Goal: Task Accomplishment & Management: Manage account settings

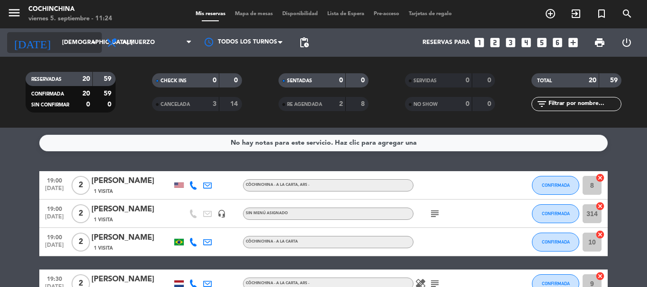
click at [86, 47] on input "[DEMOGRAPHIC_DATA] [DATE]" at bounding box center [97, 43] width 80 height 16
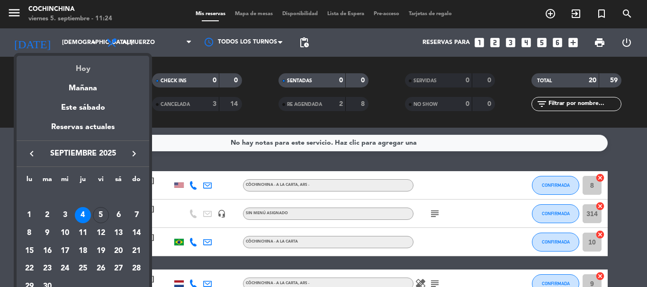
click at [83, 69] on div "Hoy" at bounding box center [83, 65] width 133 height 19
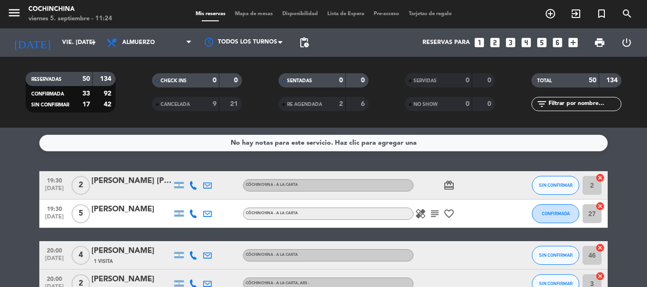
click at [132, 85] on filter-checkbox "RESERVADAS 50 134 CONFIRMADA 33 92 SIN CONFIRMAR 17 42" at bounding box center [70, 92] width 126 height 41
click at [564, 189] on button "SIN CONFIRMAR" at bounding box center [555, 185] width 47 height 19
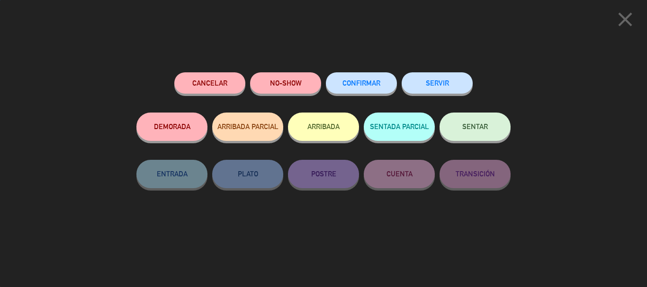
click at [375, 81] on span "CONFIRMAR" at bounding box center [361, 83] width 38 height 8
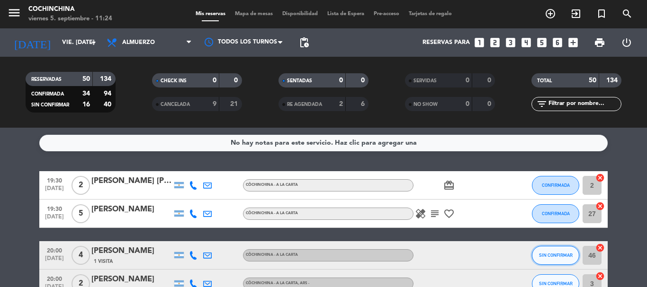
click at [555, 258] on span "SIN CONFIRMAR" at bounding box center [556, 255] width 34 height 5
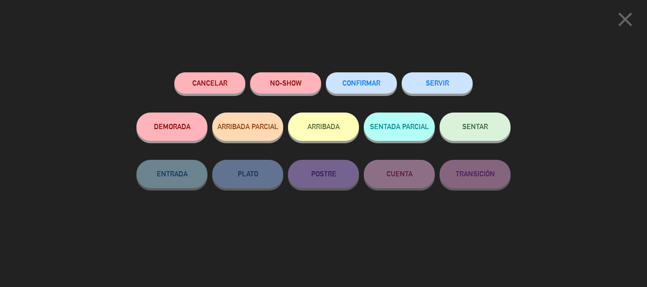
click at [368, 78] on button "CONFIRMAR" at bounding box center [361, 82] width 71 height 21
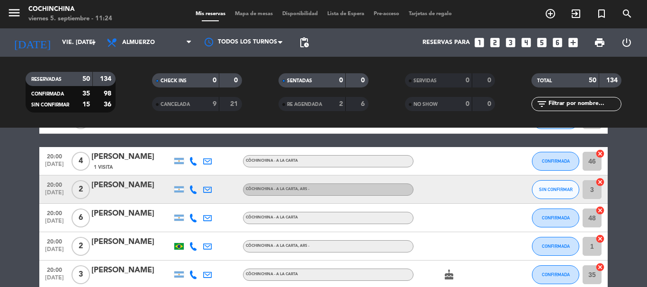
scroll to position [95, 0]
click at [551, 183] on button "SIN CONFIRMAR" at bounding box center [555, 189] width 47 height 19
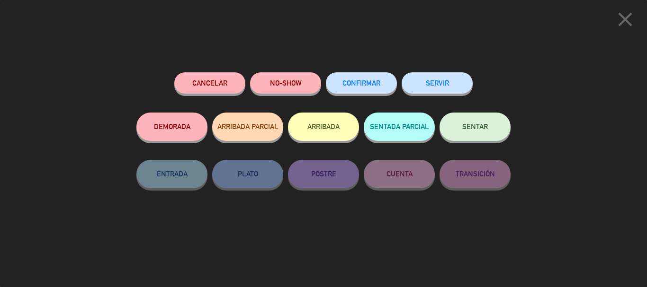
click at [360, 82] on span "CONFIRMAR" at bounding box center [361, 83] width 38 height 8
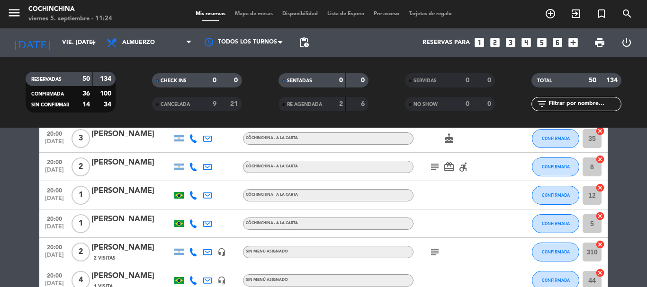
scroll to position [284, 0]
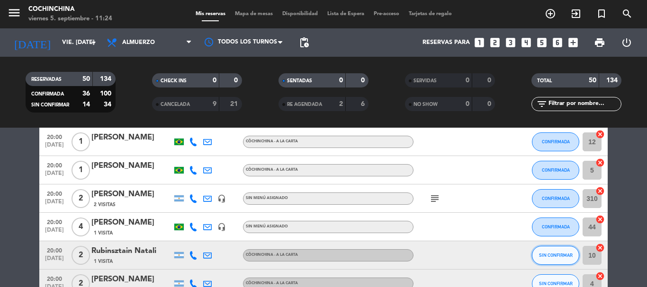
click at [544, 250] on button "SIN CONFIRMAR" at bounding box center [555, 255] width 47 height 19
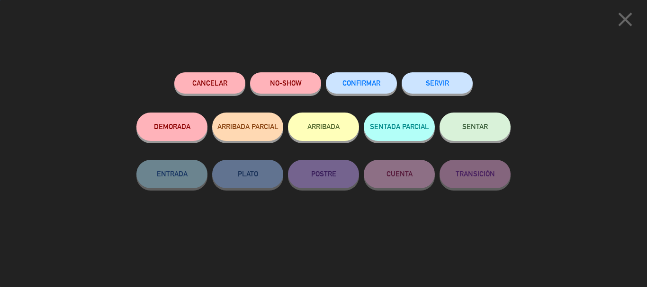
click at [344, 79] on button "CONFIRMAR" at bounding box center [361, 82] width 71 height 21
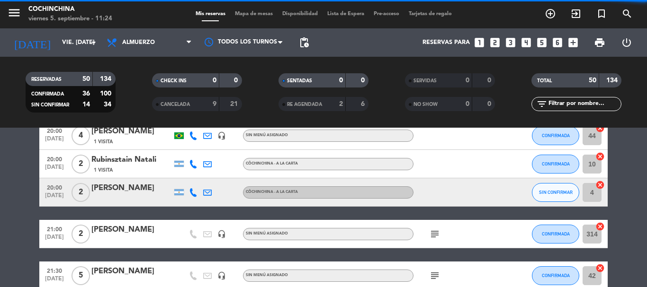
scroll to position [379, 0]
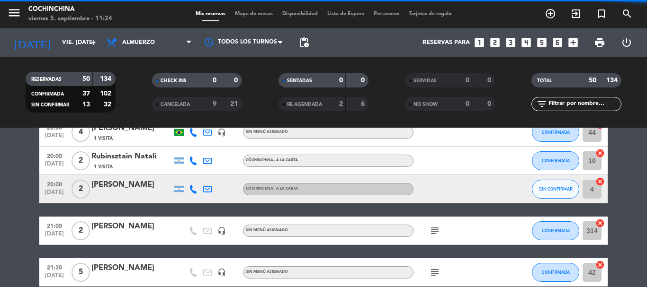
click at [552, 185] on button "SIN CONFIRMAR" at bounding box center [555, 189] width 47 height 19
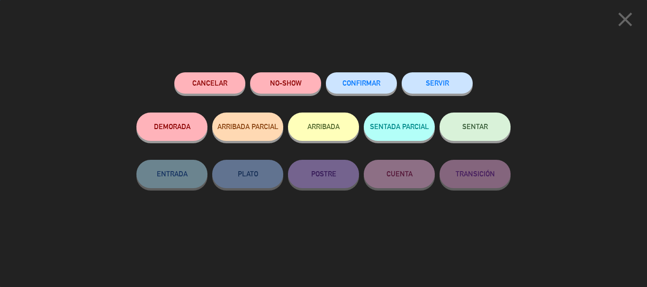
click at [358, 81] on span "CONFIRMAR" at bounding box center [361, 83] width 38 height 8
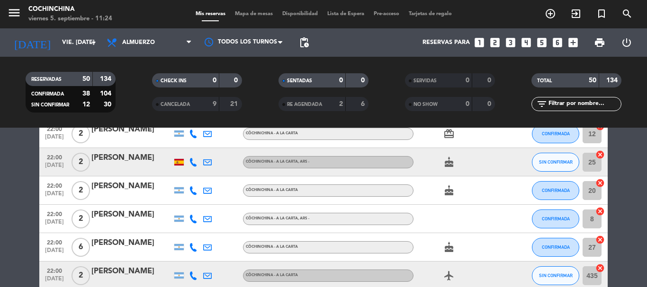
scroll to position [568, 0]
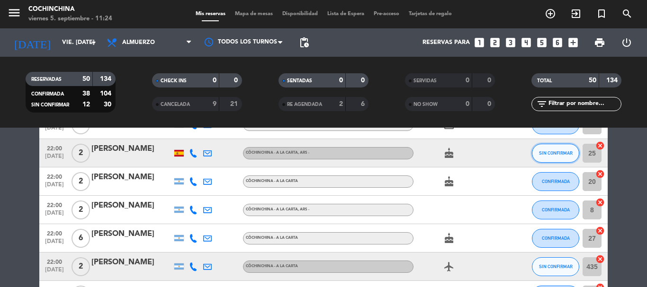
click at [541, 158] on button "SIN CONFIRMAR" at bounding box center [555, 153] width 47 height 19
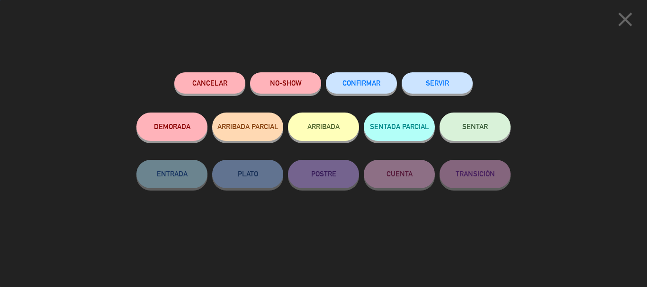
click at [369, 81] on span "CONFIRMAR" at bounding box center [361, 83] width 38 height 8
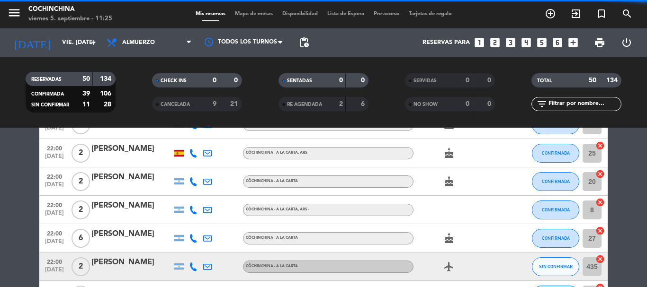
click at [180, 152] on div at bounding box center [178, 153] width 9 height 7
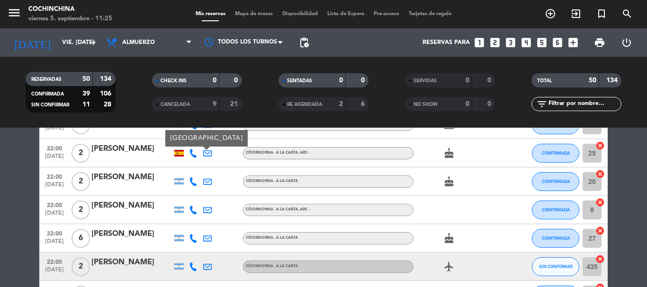
click at [180, 152] on div at bounding box center [178, 153] width 9 height 7
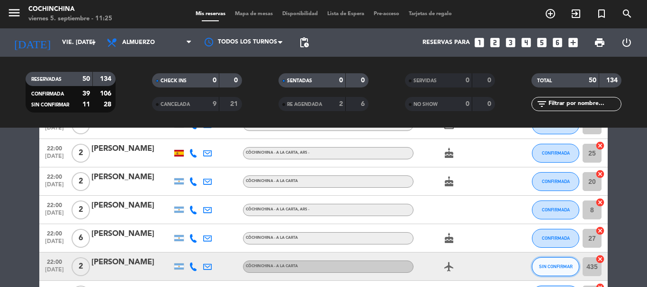
click at [558, 268] on span "SIN CONFIRMAR" at bounding box center [556, 266] width 34 height 5
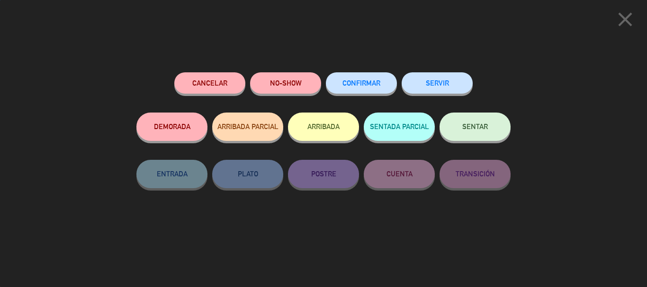
click at [349, 85] on span "CONFIRMAR" at bounding box center [361, 83] width 38 height 8
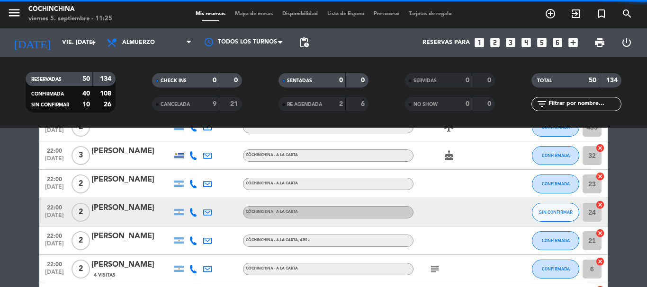
scroll to position [710, 0]
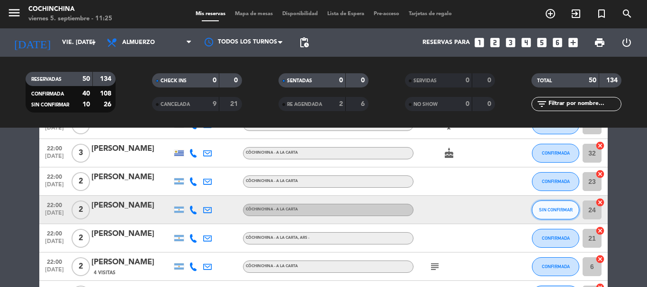
click at [544, 207] on button "SIN CONFIRMAR" at bounding box center [555, 210] width 47 height 19
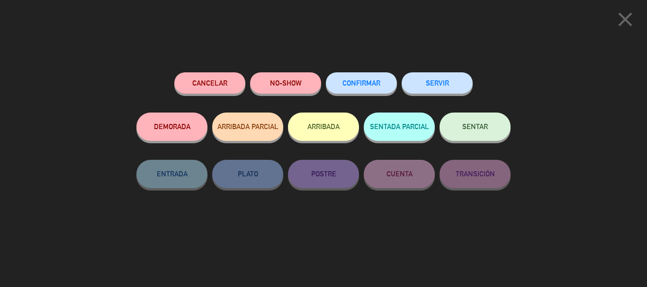
click at [376, 87] on span "CONFIRMAR" at bounding box center [361, 83] width 38 height 8
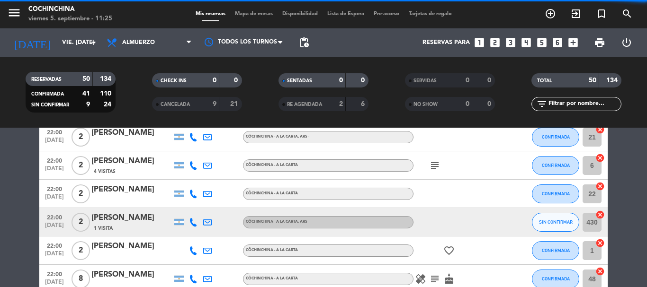
scroll to position [853, 0]
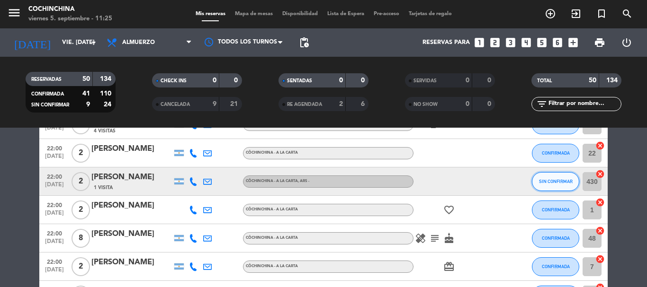
click at [549, 179] on span "SIN CONFIRMAR" at bounding box center [556, 181] width 34 height 5
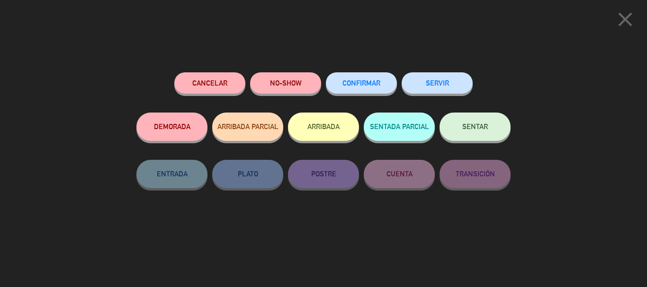
click at [364, 75] on button "CONFIRMAR" at bounding box center [361, 82] width 71 height 21
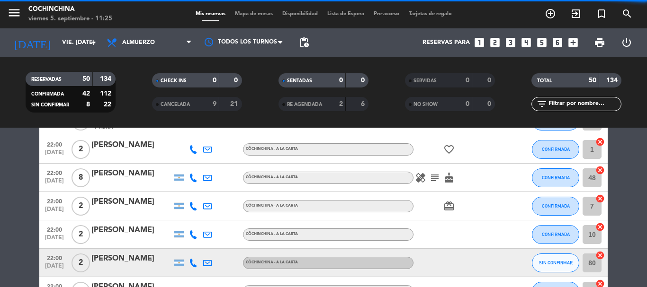
scroll to position [947, 0]
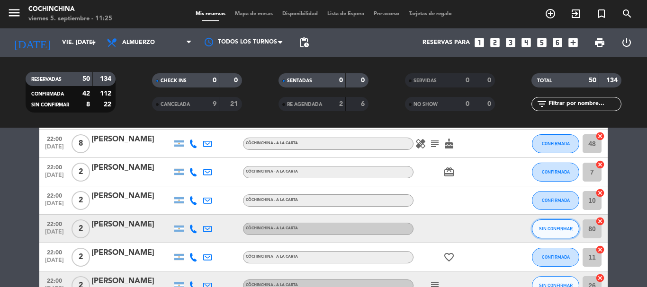
click at [555, 232] on button "SIN CONFIRMAR" at bounding box center [555, 229] width 47 height 19
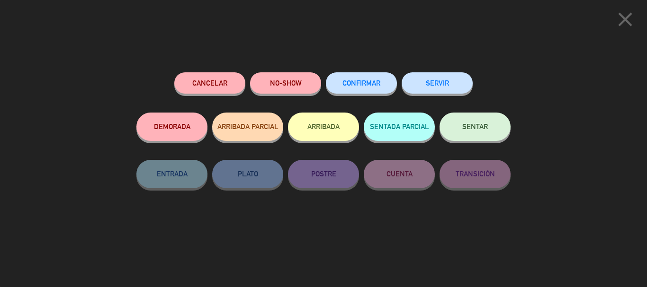
click at [357, 80] on button "CONFIRMAR" at bounding box center [361, 82] width 71 height 21
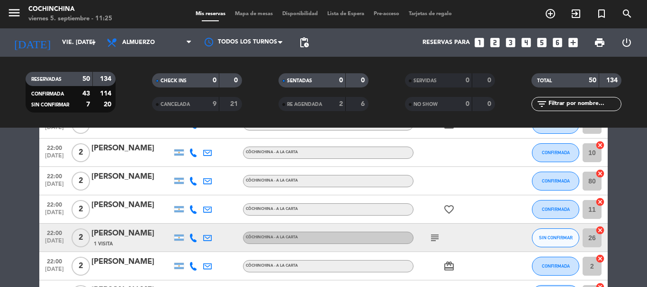
scroll to position [1042, 0]
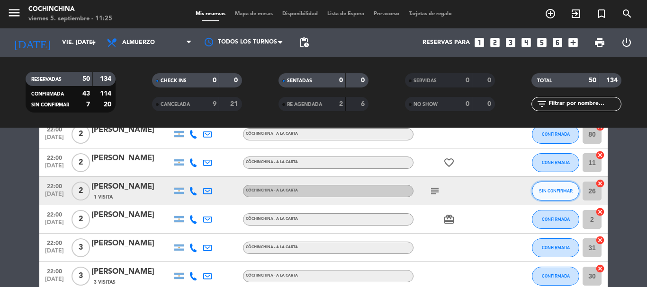
click at [559, 184] on button "SIN CONFIRMAR" at bounding box center [555, 191] width 47 height 19
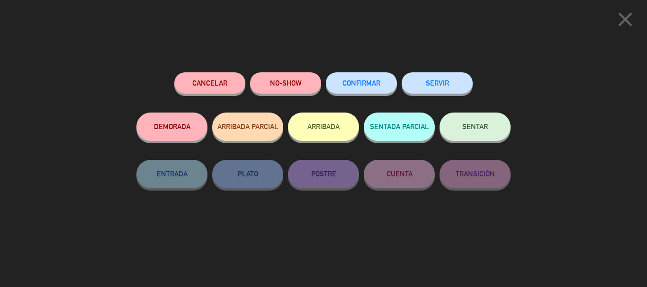
click at [367, 86] on span "CONFIRMAR" at bounding box center [361, 83] width 38 height 8
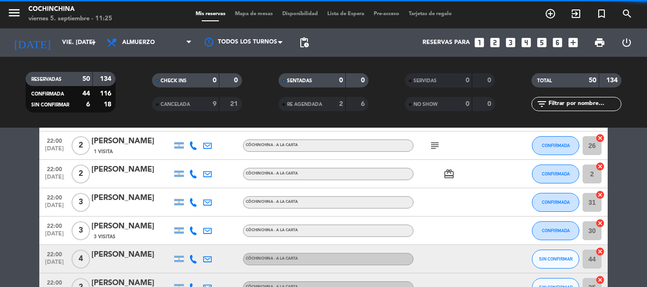
scroll to position [1137, 0]
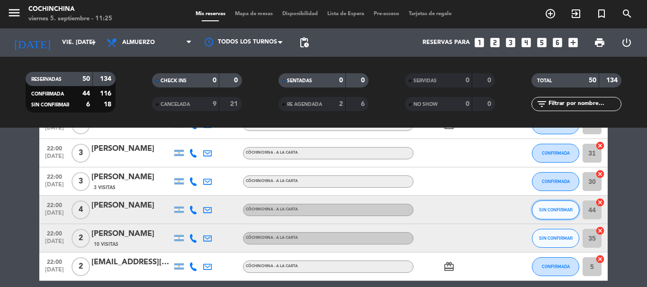
click at [540, 207] on button "SIN CONFIRMAR" at bounding box center [555, 210] width 47 height 19
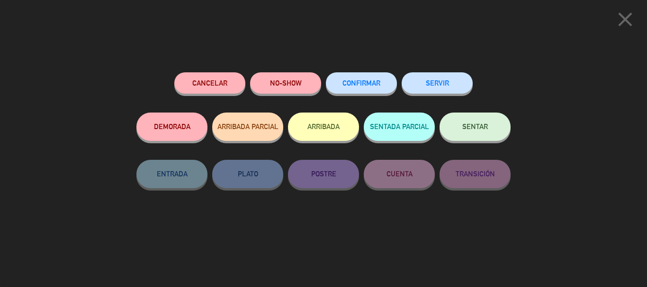
click at [361, 87] on span "CONFIRMAR" at bounding box center [361, 83] width 38 height 8
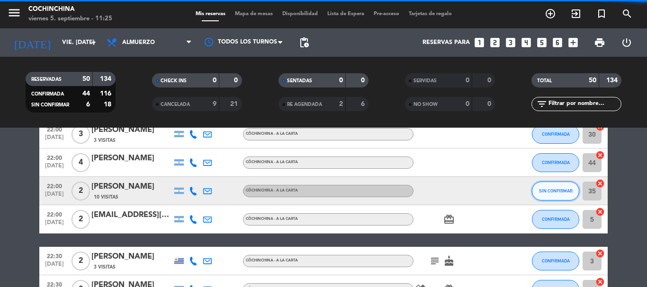
click at [554, 188] on button "SIN CONFIRMAR" at bounding box center [555, 191] width 47 height 19
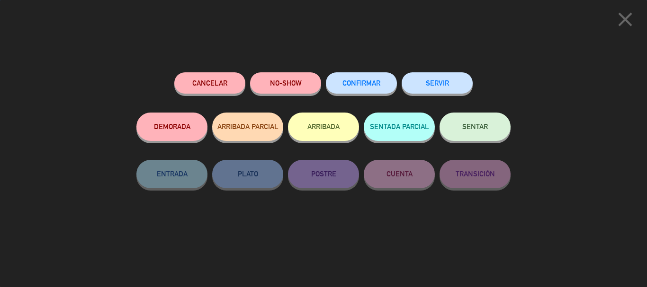
scroll to position [1432, 0]
click at [384, 85] on button "CONFIRMAR" at bounding box center [361, 82] width 71 height 21
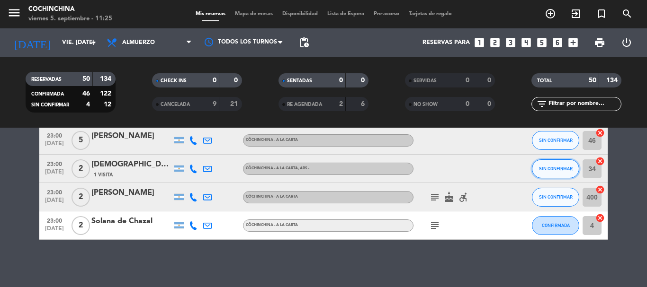
click at [553, 169] on span "SIN CONFIRMAR" at bounding box center [556, 168] width 34 height 5
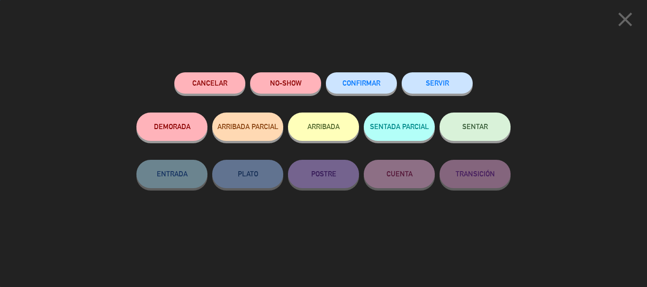
click at [369, 80] on button "CONFIRMAR" at bounding box center [361, 82] width 71 height 21
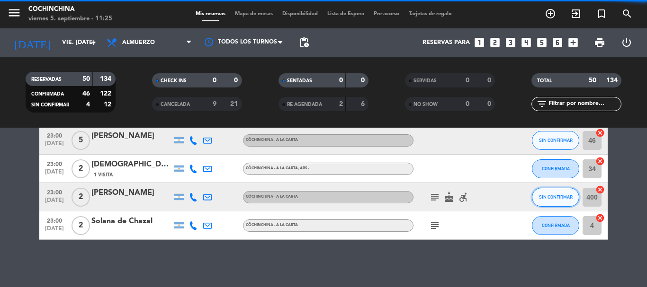
click at [551, 191] on button "SIN CONFIRMAR" at bounding box center [555, 197] width 47 height 19
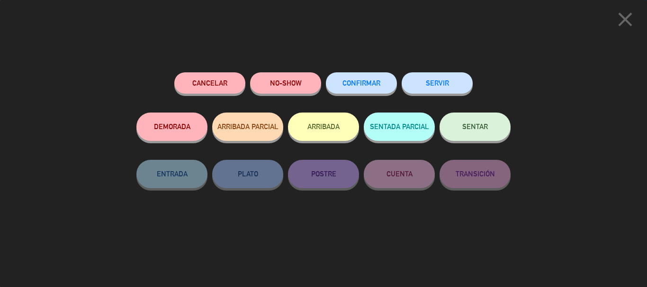
click at [373, 88] on button "CONFIRMAR" at bounding box center [361, 82] width 71 height 21
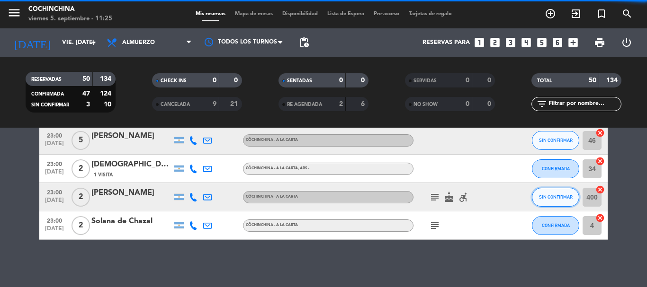
click at [555, 198] on span "SIN CONFIRMAR" at bounding box center [556, 197] width 34 height 5
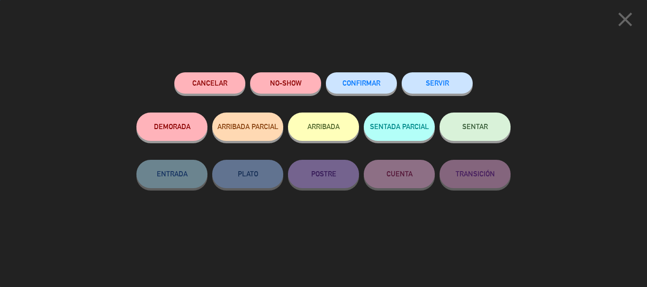
click at [372, 87] on span "CONFIRMAR" at bounding box center [361, 83] width 38 height 8
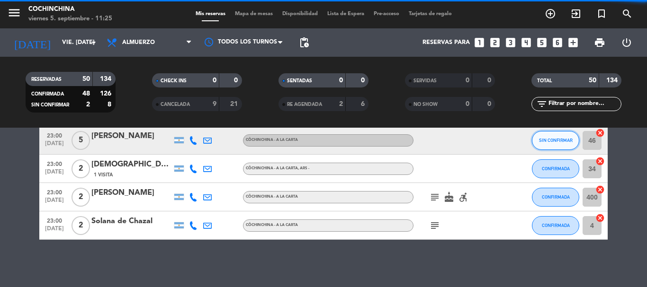
click at [567, 138] on span "SIN CONFIRMAR" at bounding box center [556, 140] width 34 height 5
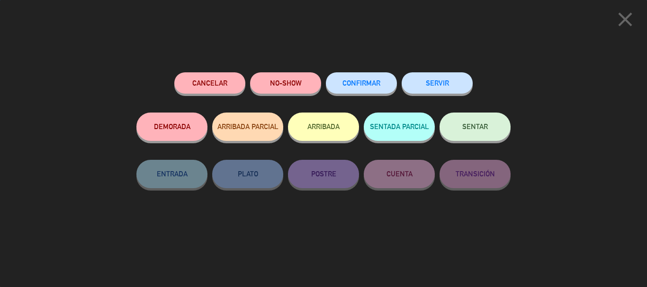
click at [378, 82] on span "CONFIRMAR" at bounding box center [361, 83] width 38 height 8
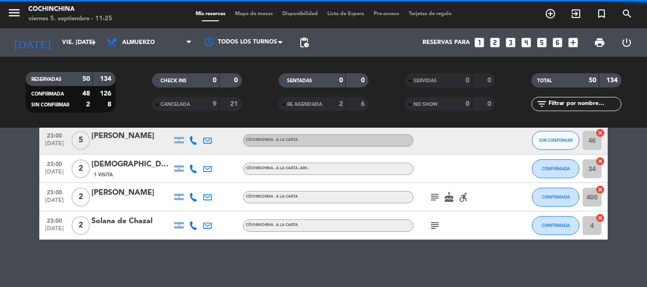
scroll to position [1337, 0]
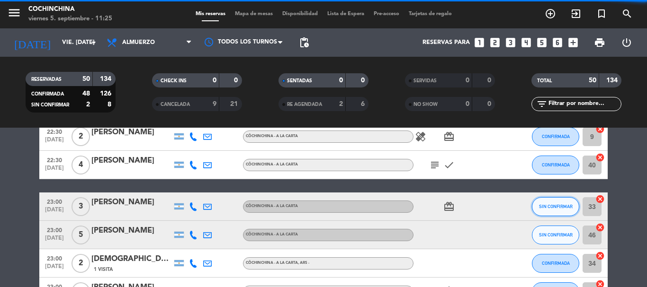
click at [563, 207] on span "SIN CONFIRMAR" at bounding box center [556, 206] width 34 height 5
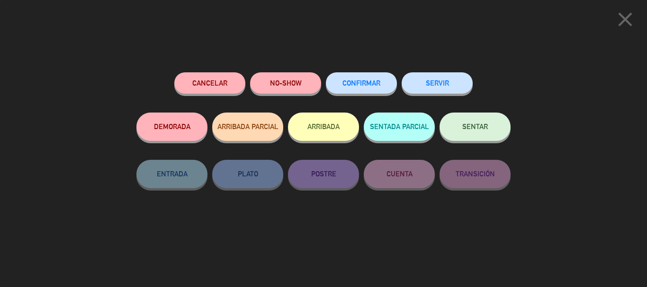
scroll to position [1432, 0]
click at [346, 90] on button "CONFIRMAR" at bounding box center [361, 82] width 71 height 21
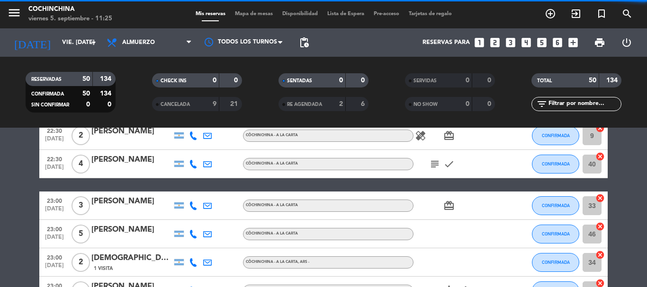
scroll to position [1337, 0]
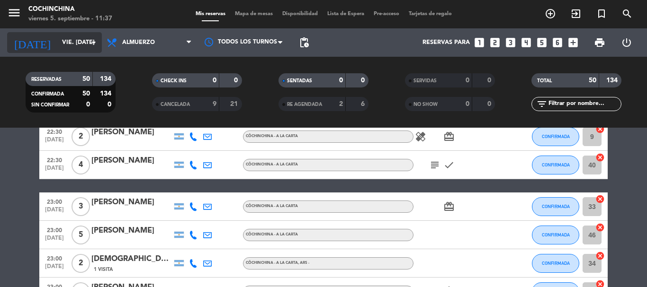
click at [93, 46] on icon "arrow_drop_down" at bounding box center [93, 42] width 11 height 11
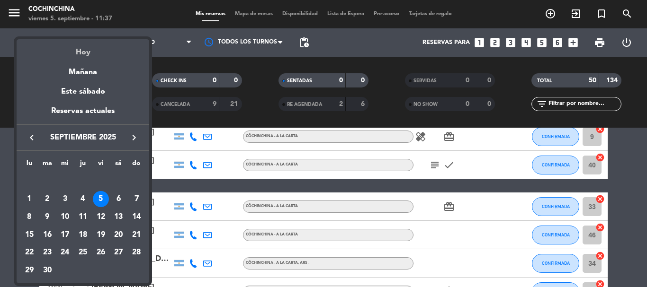
click at [77, 54] on div "Hoy" at bounding box center [83, 48] width 133 height 19
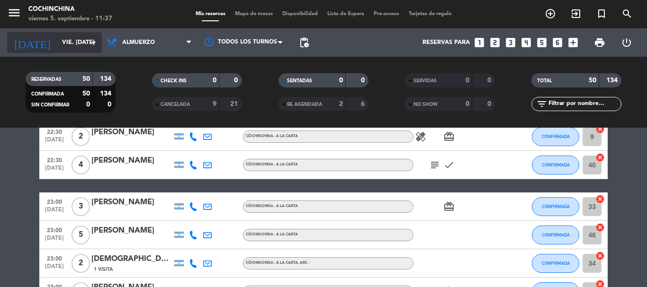
click at [83, 39] on input "vie. [DATE]" at bounding box center [97, 43] width 80 height 16
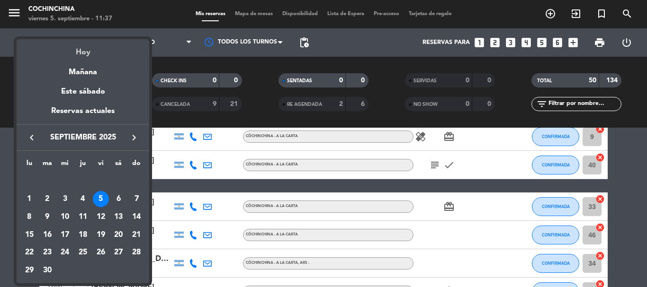
click at [87, 53] on div "Hoy" at bounding box center [83, 48] width 133 height 19
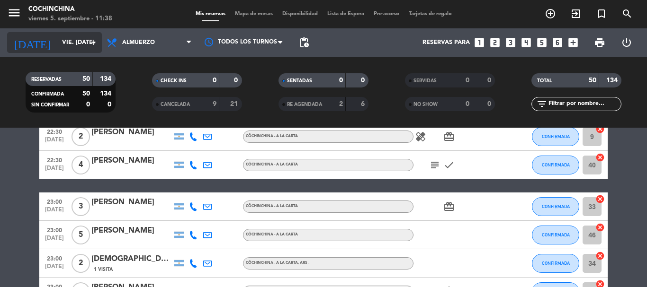
click at [91, 44] on icon "arrow_drop_down" at bounding box center [93, 42] width 11 height 11
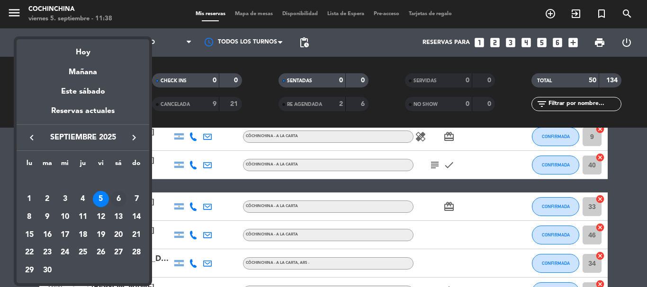
click at [119, 197] on div "6" at bounding box center [118, 199] width 16 height 16
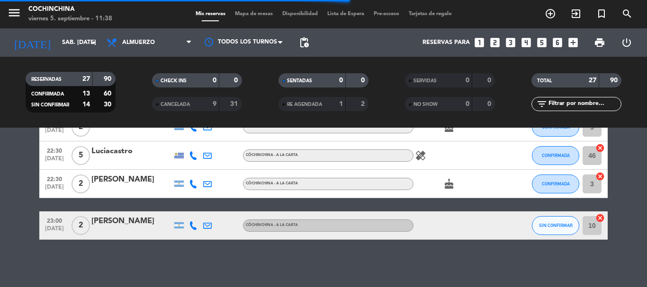
scroll to position [765, 0]
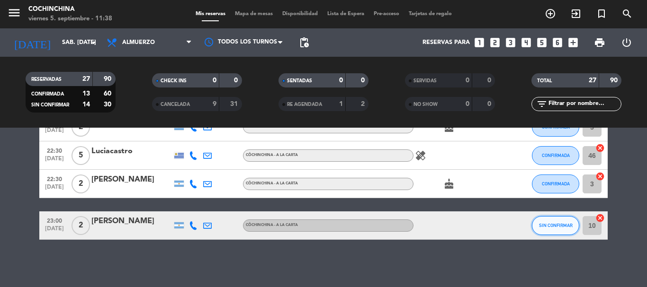
click at [558, 227] on span "SIN CONFIRMAR" at bounding box center [556, 225] width 34 height 5
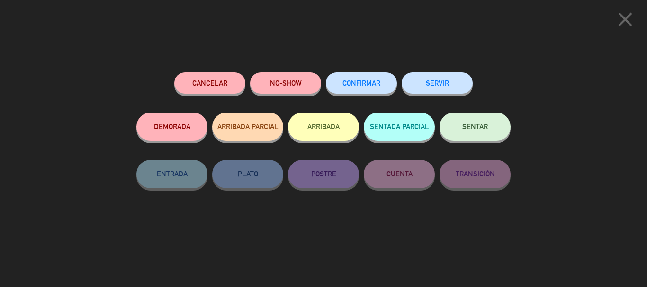
click at [369, 89] on button "CONFIRMAR" at bounding box center [361, 82] width 71 height 21
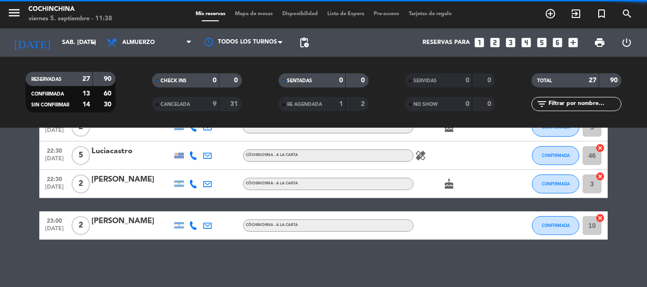
scroll to position [623, 0]
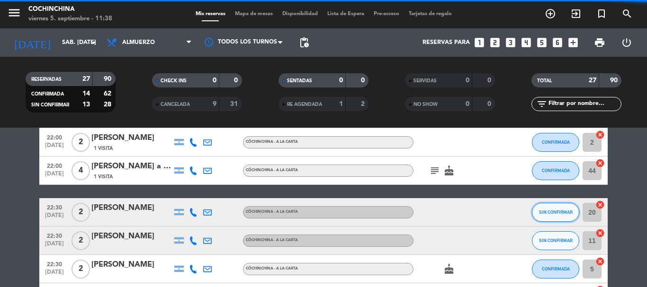
click at [555, 219] on button "SIN CONFIRMAR" at bounding box center [555, 212] width 47 height 19
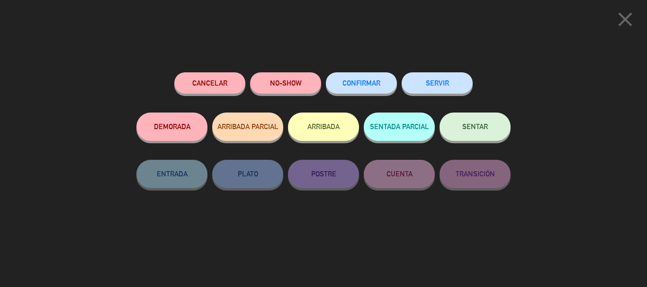
click at [349, 90] on button "CONFIRMAR" at bounding box center [361, 82] width 71 height 21
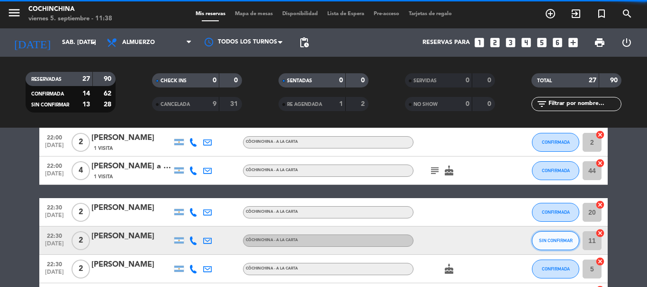
click at [549, 239] on span "SIN CONFIRMAR" at bounding box center [556, 240] width 34 height 5
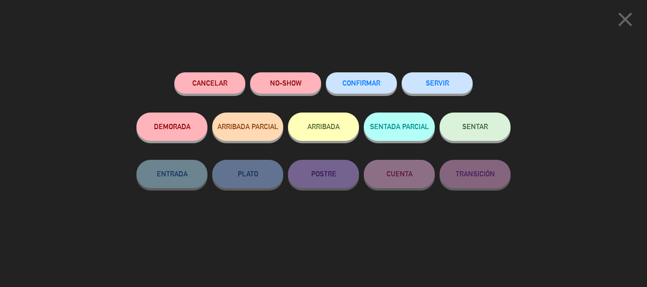
scroll to position [765, 0]
click at [359, 84] on span "CONFIRMAR" at bounding box center [361, 83] width 38 height 8
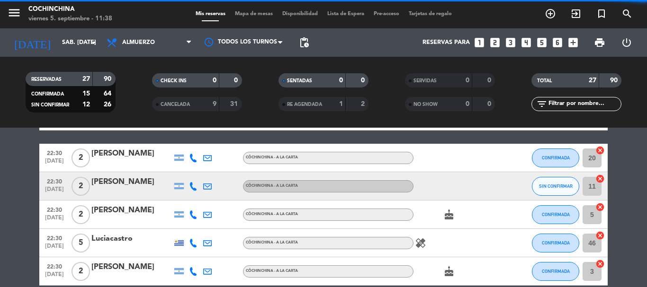
scroll to position [575, 0]
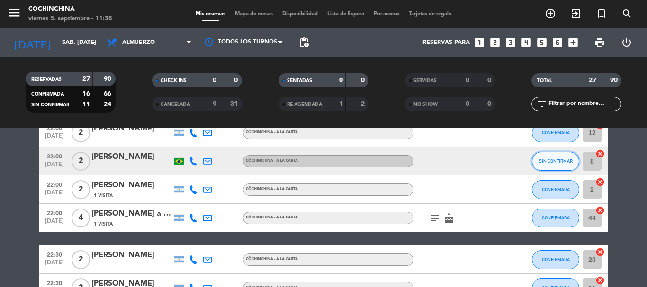
click at [558, 162] on span "SIN CONFIRMAR" at bounding box center [556, 161] width 34 height 5
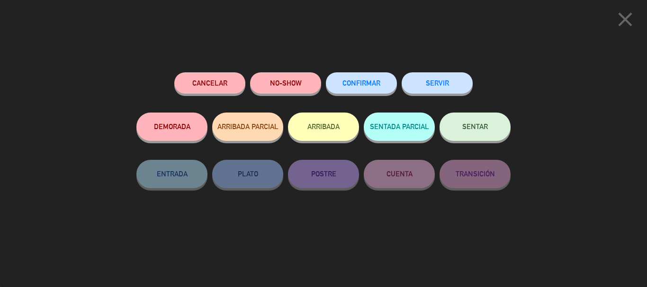
click at [377, 91] on button "CONFIRMAR" at bounding box center [361, 82] width 71 height 21
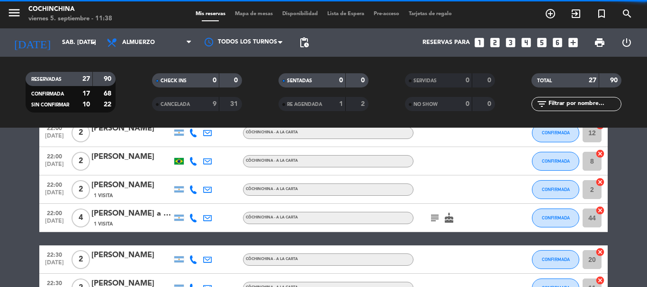
scroll to position [433, 0]
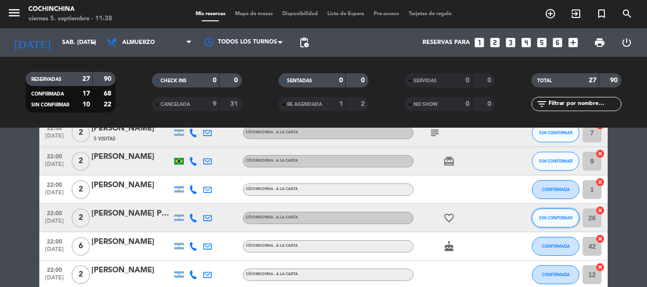
click at [555, 223] on button "SIN CONFIRMAR" at bounding box center [555, 218] width 47 height 19
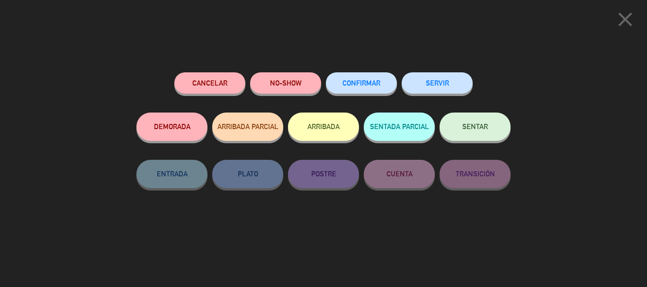
click at [373, 87] on button "CONFIRMAR" at bounding box center [361, 82] width 71 height 21
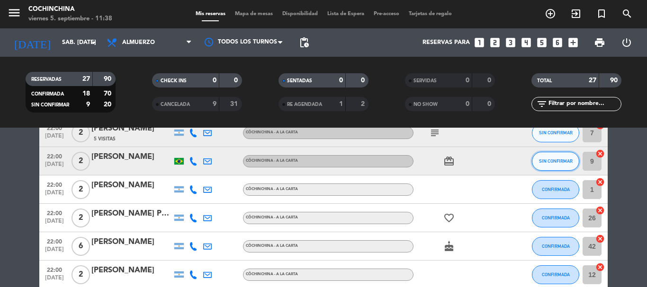
click at [555, 170] on button "SIN CONFIRMAR" at bounding box center [555, 161] width 47 height 19
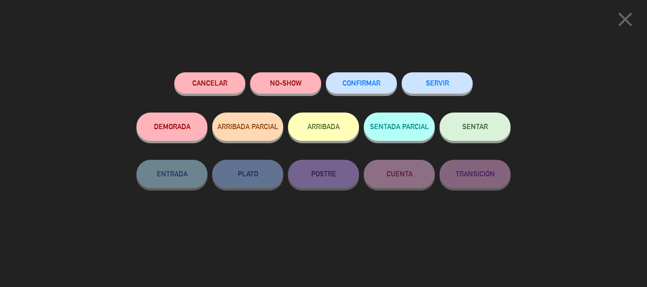
click at [348, 77] on button "CONFIRMAR" at bounding box center [361, 82] width 71 height 21
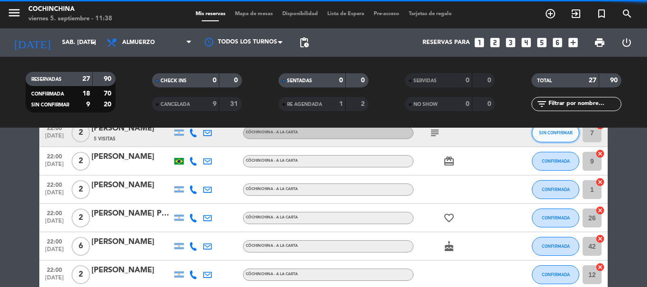
click at [550, 136] on button "SIN CONFIRMAR" at bounding box center [555, 133] width 47 height 19
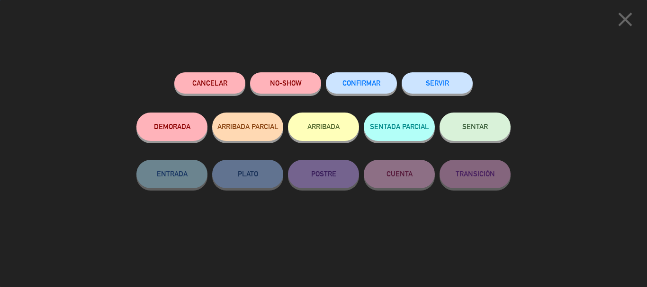
scroll to position [765, 0]
click at [358, 83] on span "CONFIRMAR" at bounding box center [361, 83] width 38 height 8
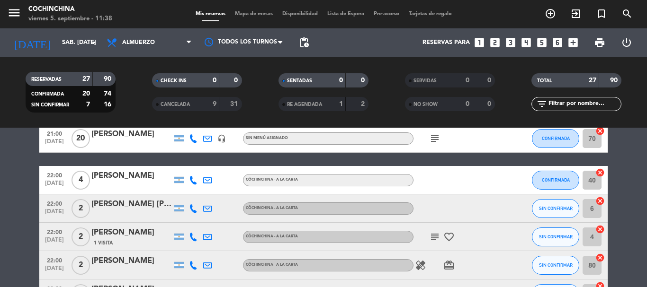
scroll to position [339, 0]
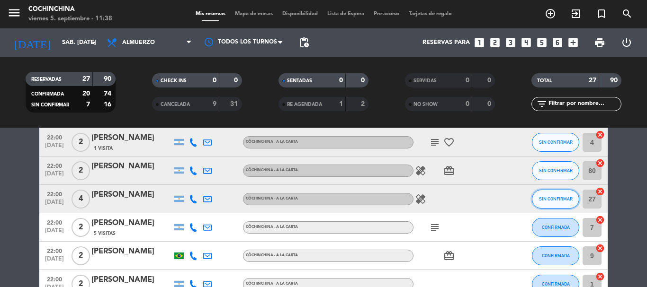
click at [552, 204] on button "SIN CONFIRMAR" at bounding box center [555, 199] width 47 height 19
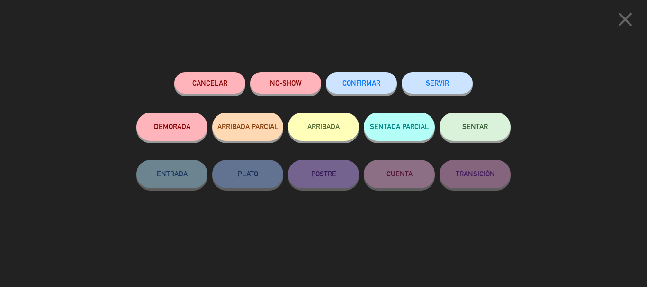
click at [379, 83] on span "CONFIRMAR" at bounding box center [361, 83] width 38 height 8
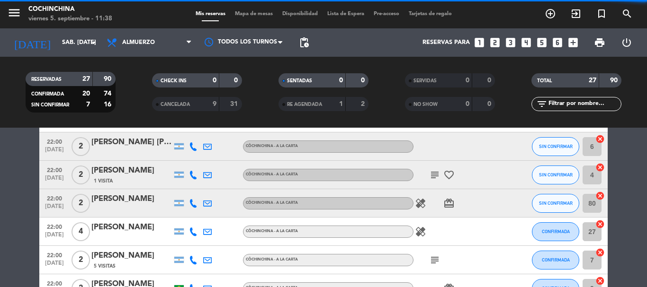
scroll to position [291, 0]
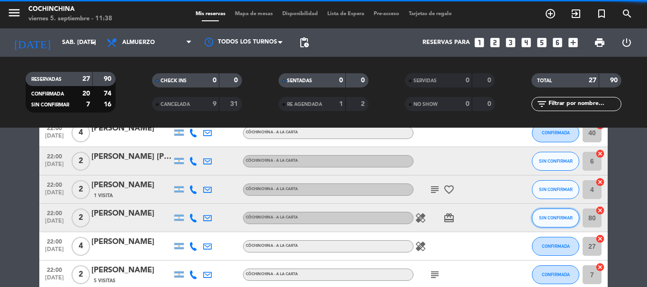
click at [552, 218] on span "SIN CONFIRMAR" at bounding box center [556, 218] width 34 height 5
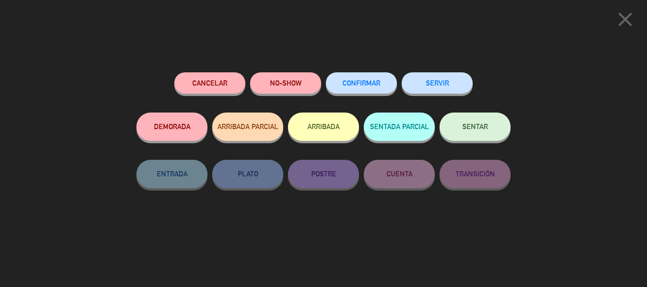
click at [362, 77] on button "CONFIRMAR" at bounding box center [361, 82] width 71 height 21
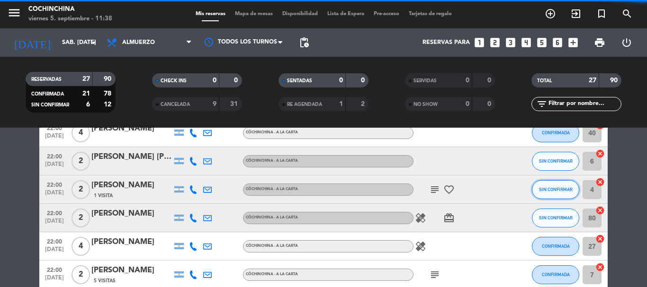
click at [557, 194] on button "SIN CONFIRMAR" at bounding box center [555, 189] width 47 height 19
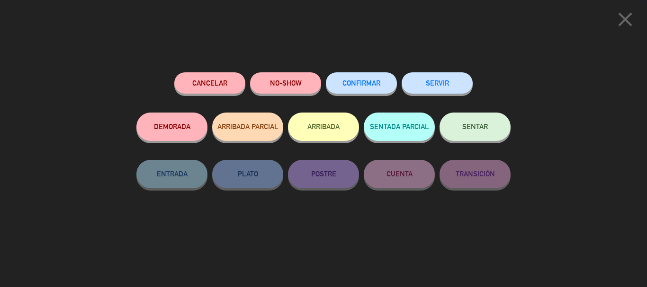
scroll to position [765, 0]
click at [360, 84] on span "CONFIRMAR" at bounding box center [361, 83] width 38 height 8
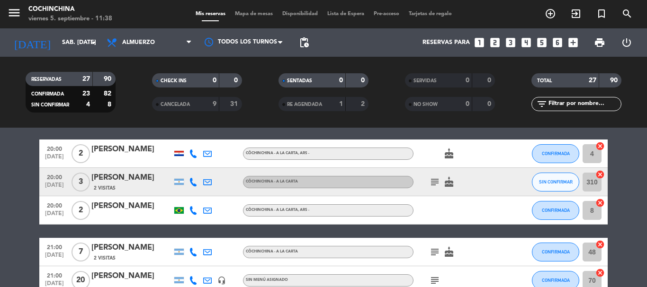
scroll to position [197, 0]
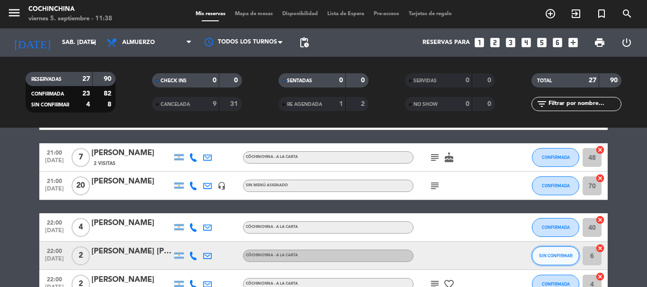
click at [558, 259] on button "SIN CONFIRMAR" at bounding box center [555, 256] width 47 height 19
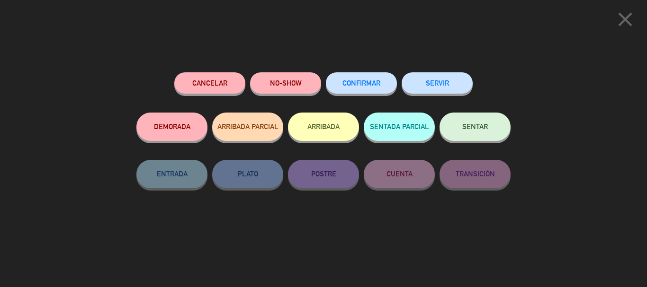
click at [355, 88] on button "CONFIRMAR" at bounding box center [361, 82] width 71 height 21
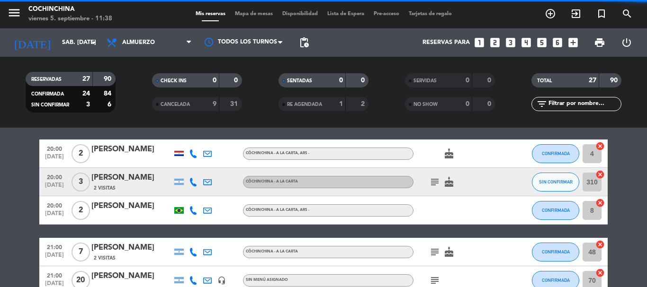
scroll to position [54, 0]
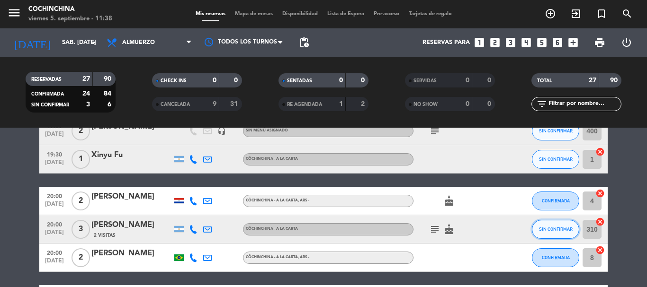
click at [558, 229] on span "SIN CONFIRMAR" at bounding box center [556, 229] width 34 height 5
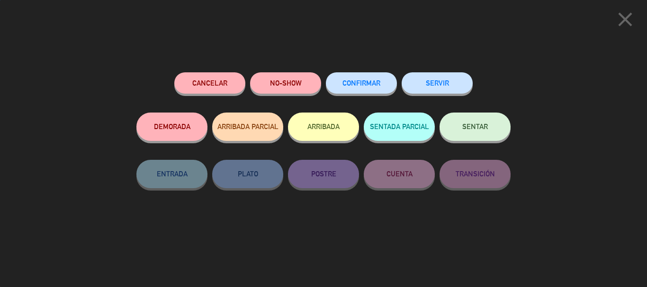
click at [365, 80] on button "CONFIRMAR" at bounding box center [361, 82] width 71 height 21
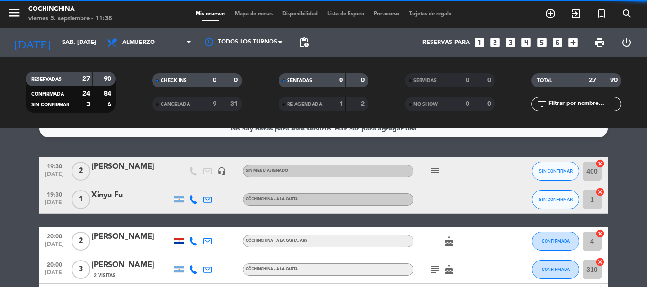
scroll to position [0, 0]
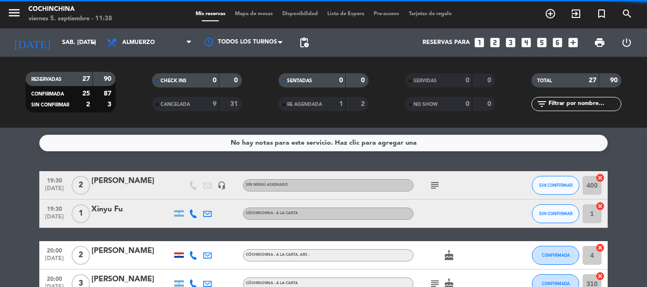
click at [552, 216] on button "SIN CONFIRMAR" at bounding box center [555, 214] width 47 height 19
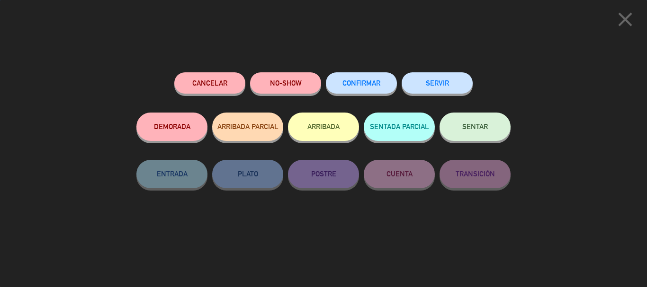
click at [350, 75] on button "CONFIRMAR" at bounding box center [361, 82] width 71 height 21
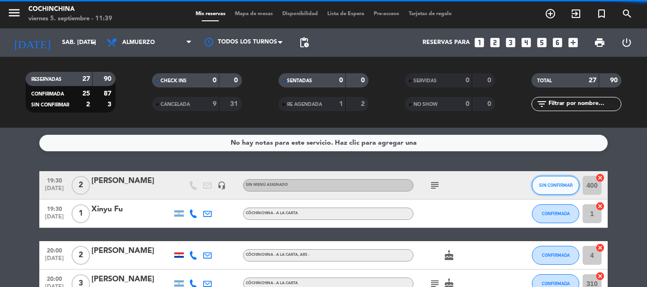
click at [561, 181] on button "SIN CONFIRMAR" at bounding box center [555, 185] width 47 height 19
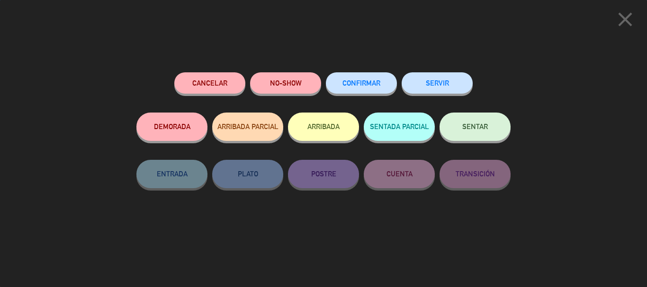
click at [368, 87] on button "CONFIRMAR" at bounding box center [361, 82] width 71 height 21
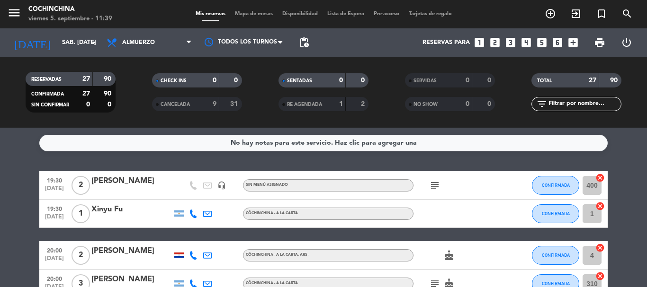
click at [138, 87] on filter-checkbox "CHECK INS 0 0" at bounding box center [197, 80] width 126 height 14
click at [90, 39] on icon "arrow_drop_down" at bounding box center [93, 42] width 11 height 11
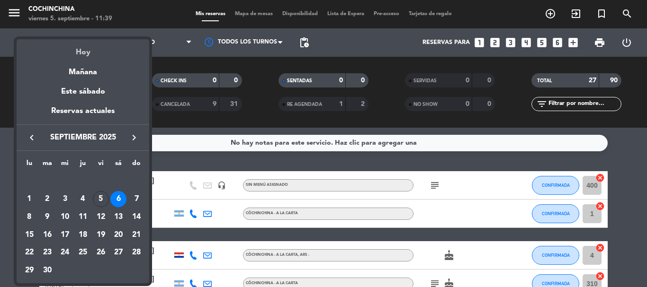
click at [88, 52] on div "Hoy" at bounding box center [83, 48] width 133 height 19
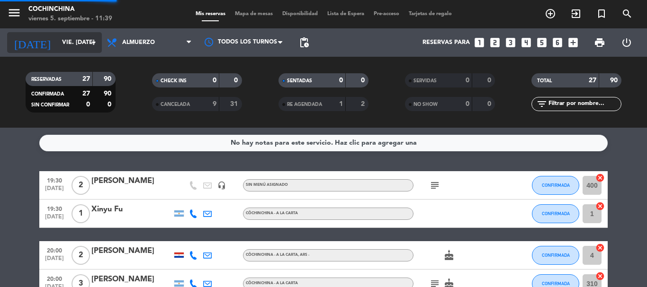
click at [91, 46] on icon "arrow_drop_down" at bounding box center [93, 42] width 11 height 11
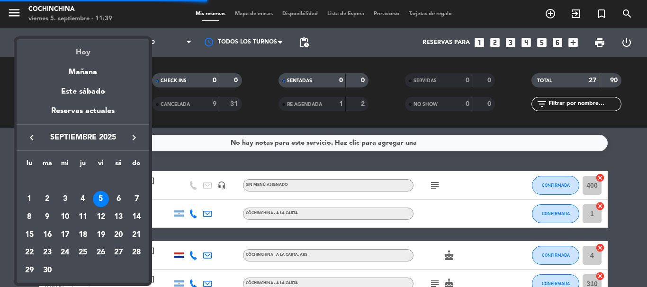
click at [87, 56] on div "Hoy" at bounding box center [83, 48] width 133 height 19
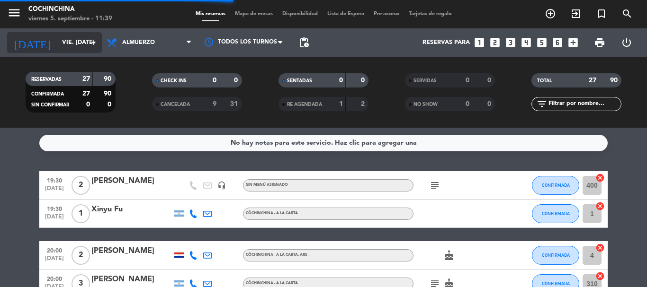
click at [90, 52] on div "[DATE] vie. [DATE] arrow_drop_down" at bounding box center [54, 42] width 95 height 21
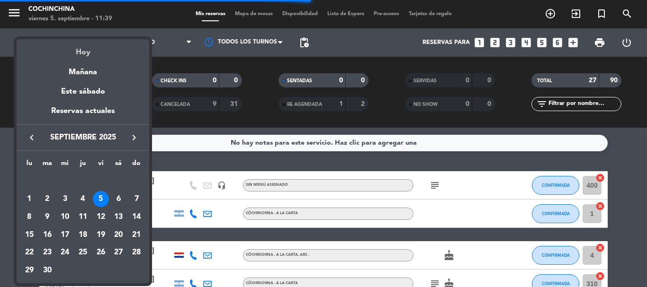
click at [86, 55] on div "Hoy" at bounding box center [83, 48] width 133 height 19
click at [87, 51] on input "vie. [DATE]" at bounding box center [97, 43] width 80 height 16
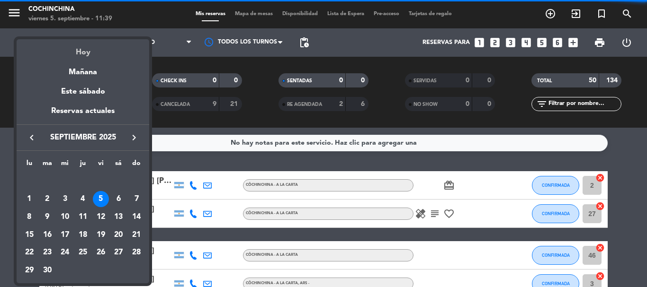
click at [83, 54] on div "Hoy" at bounding box center [83, 48] width 133 height 19
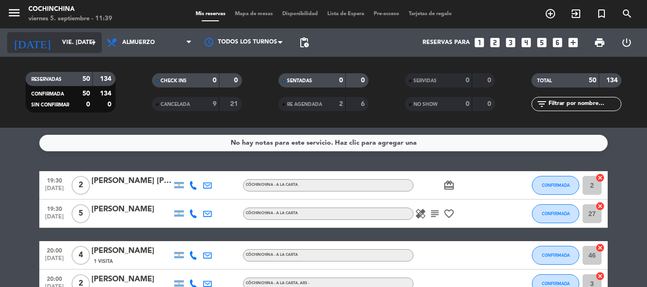
click at [84, 48] on input "vie. [DATE]" at bounding box center [97, 43] width 80 height 16
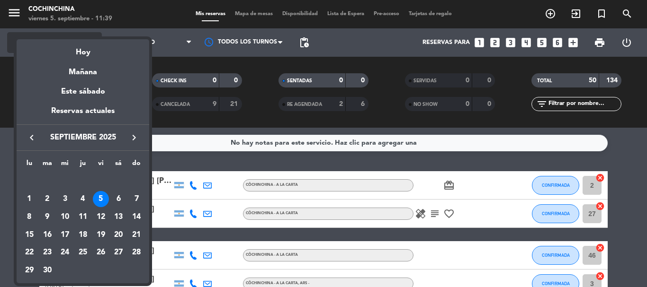
click at [83, 51] on div "Hoy" at bounding box center [83, 48] width 133 height 19
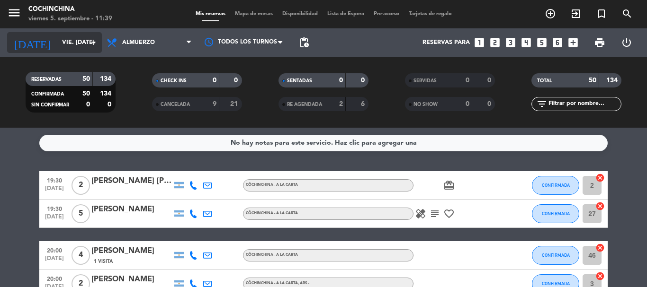
click at [88, 45] on input "vie. [DATE]" at bounding box center [97, 43] width 80 height 16
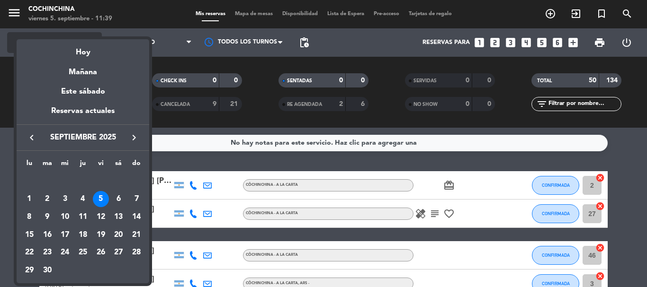
click at [86, 49] on div "Hoy" at bounding box center [83, 48] width 133 height 19
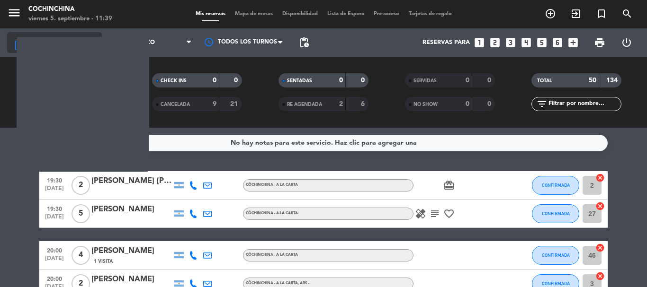
click at [89, 41] on icon "arrow_drop_down" at bounding box center [93, 42] width 11 height 11
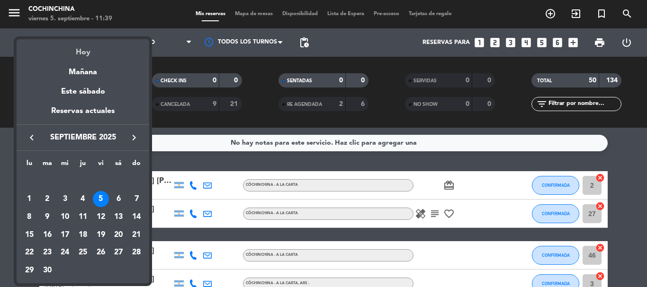
click at [86, 51] on div "Hoy" at bounding box center [83, 48] width 133 height 19
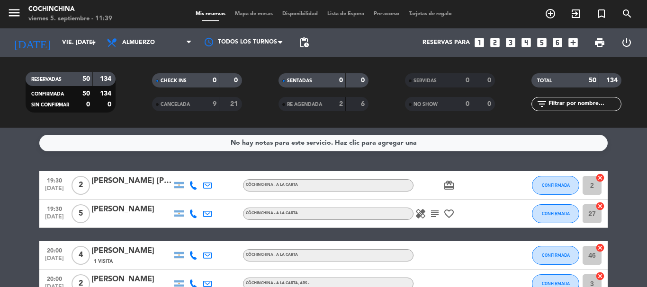
click at [379, 94] on div "SENTADAS 0 0" at bounding box center [323, 85] width 126 height 24
click at [90, 42] on icon "arrow_drop_down" at bounding box center [93, 42] width 11 height 11
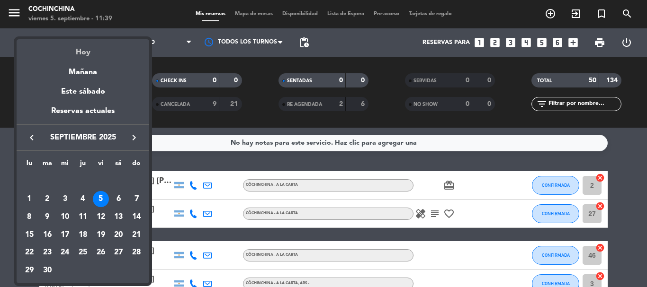
click at [81, 54] on div "Hoy" at bounding box center [83, 48] width 133 height 19
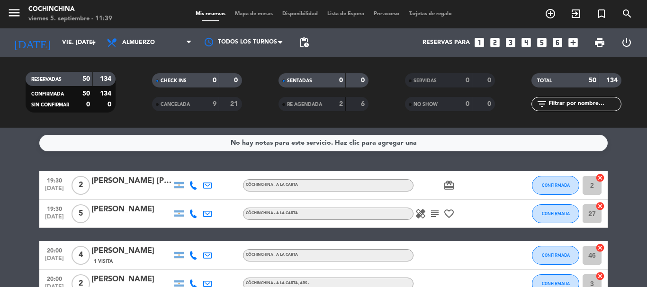
click at [259, 90] on div "CHECK INS 0 0" at bounding box center [197, 85] width 126 height 24
click at [81, 47] on input "vie. [DATE]" at bounding box center [97, 43] width 80 height 16
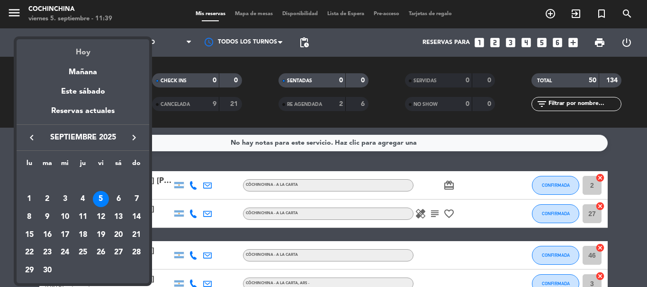
click at [84, 49] on div "Hoy" at bounding box center [83, 48] width 133 height 19
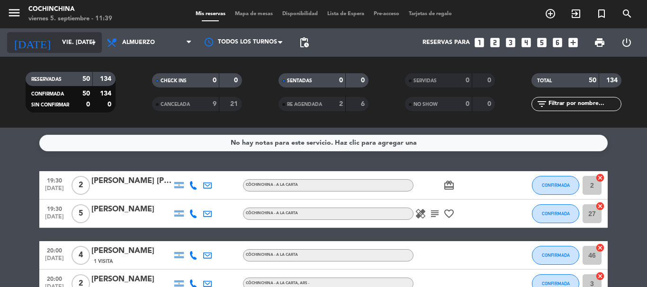
click at [90, 43] on icon "arrow_drop_down" at bounding box center [93, 42] width 11 height 11
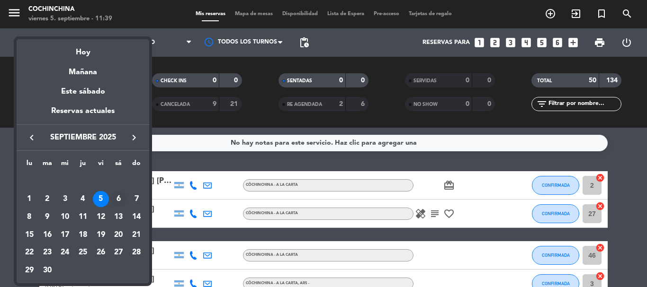
click at [117, 198] on div "6" at bounding box center [118, 199] width 16 height 16
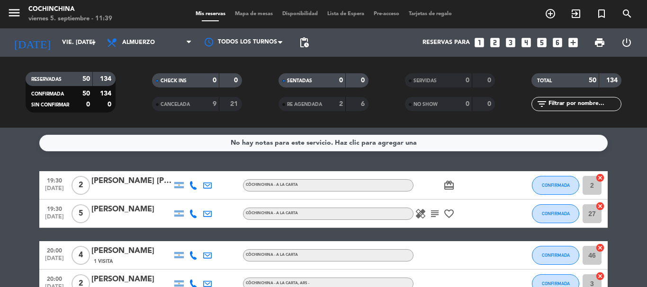
type input "sáb. [DATE]"
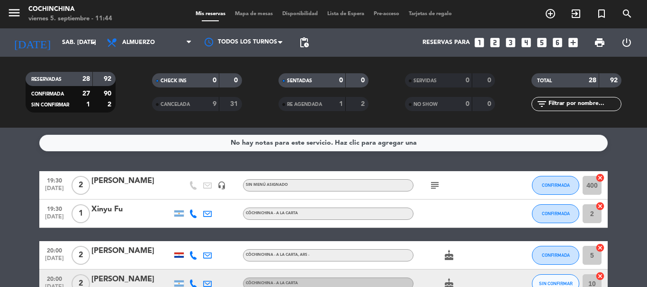
click at [136, 121] on div "RESERVADAS 28 92 CONFIRMADA 27 90 SIN CONFIRMAR 1 2 CHECK INS 0 0 CANCELADA 9 3…" at bounding box center [323, 92] width 647 height 71
click at [82, 43] on input "sáb. [DATE]" at bounding box center [97, 43] width 80 height 16
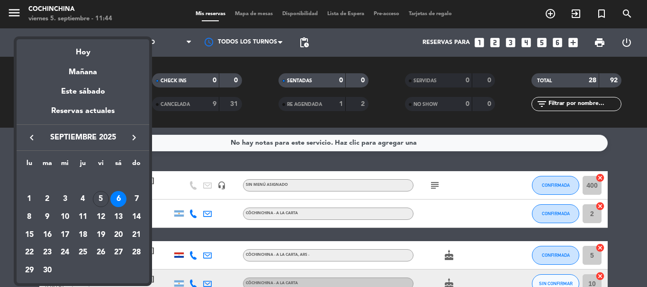
click at [125, 198] on div "6" at bounding box center [118, 199] width 16 height 16
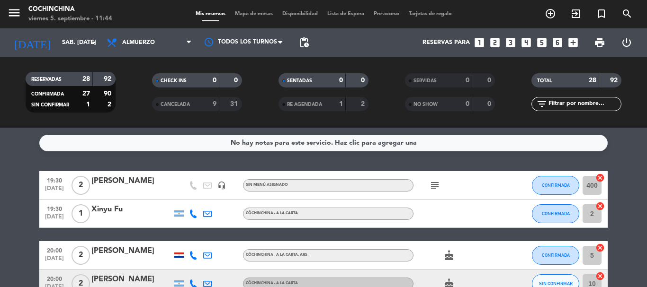
click at [560, 42] on icon "looks_6" at bounding box center [557, 42] width 12 height 12
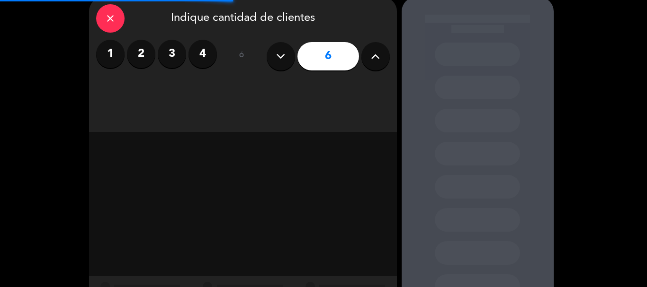
scroll to position [80, 0]
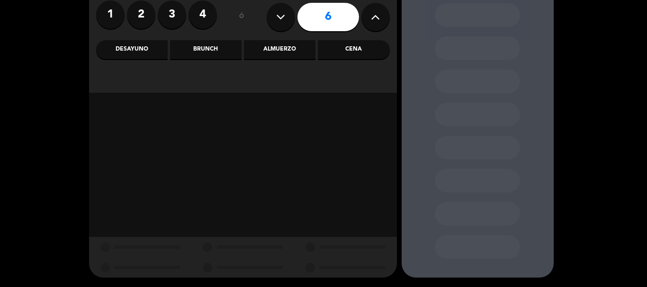
click at [269, 58] on div "Almuerzo" at bounding box center [280, 49] width 72 height 19
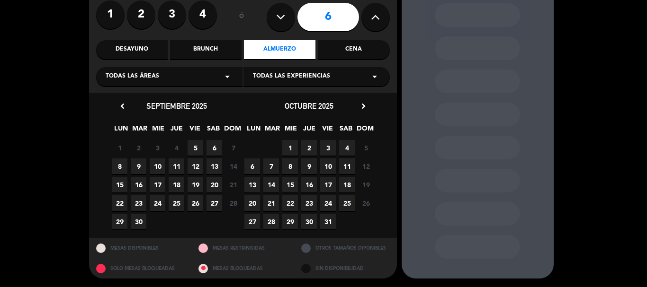
scroll to position [81, 0]
click at [212, 150] on span "6" at bounding box center [215, 148] width 16 height 16
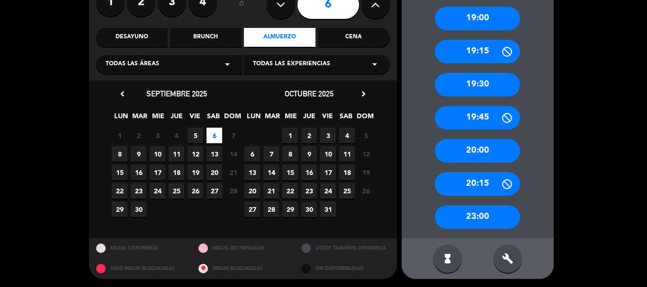
scroll to position [94, 0]
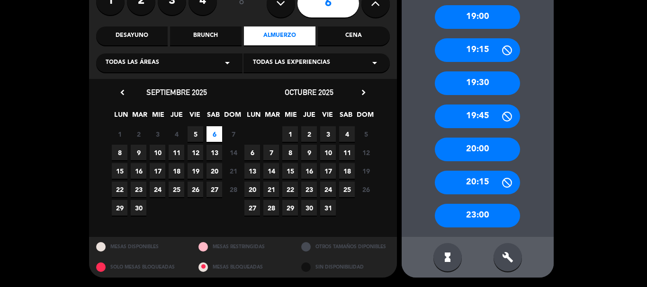
click at [497, 252] on div "build" at bounding box center [508, 257] width 28 height 28
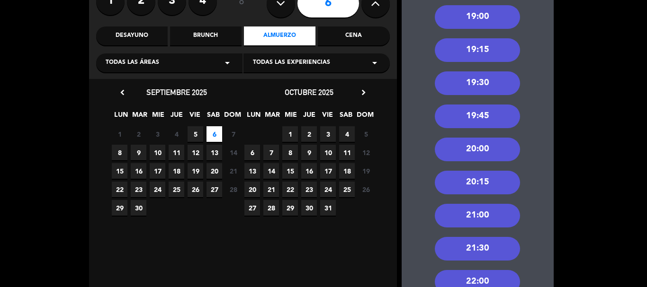
click at [499, 210] on div "21:00" at bounding box center [477, 216] width 85 height 24
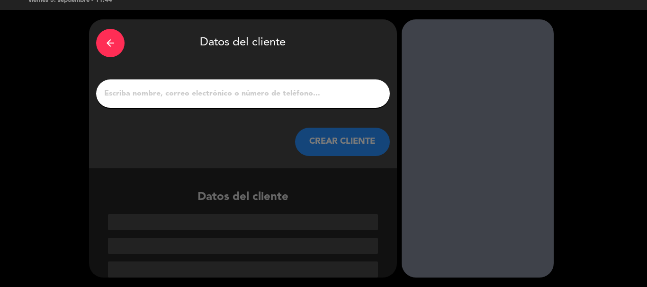
scroll to position [18, 0]
paste input "[PERSON_NAME]"
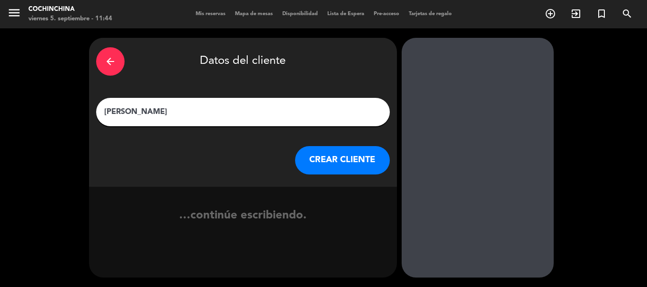
type input "[PERSON_NAME]"
click at [336, 163] on button "CREAR CLIENTE" at bounding box center [342, 160] width 95 height 28
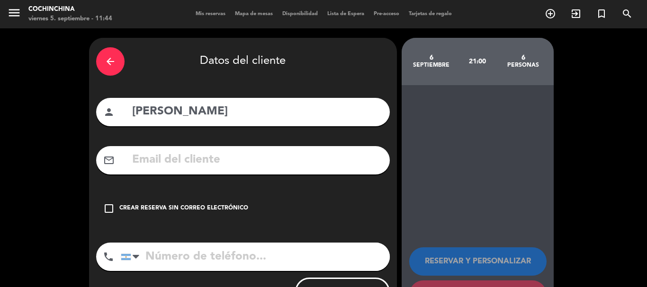
click at [220, 206] on div "Crear reserva sin correo electrónico" at bounding box center [183, 208] width 129 height 9
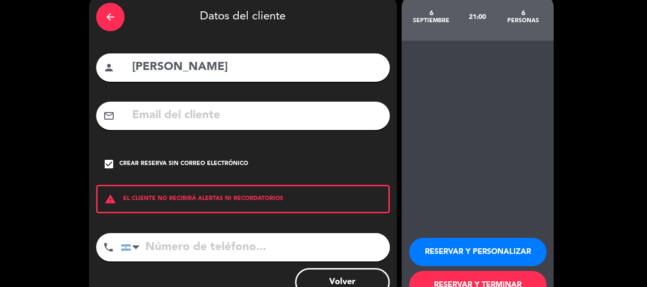
scroll to position [78, 0]
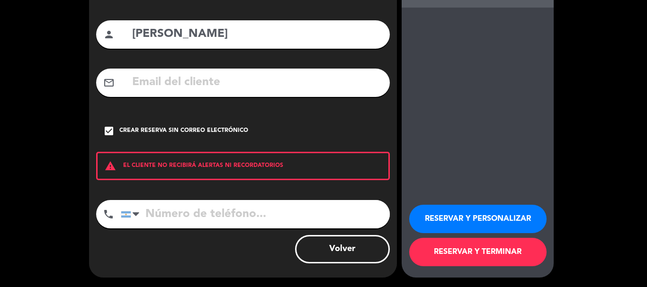
click at [467, 223] on button "RESERVAR Y PERSONALIZAR" at bounding box center [477, 219] width 137 height 28
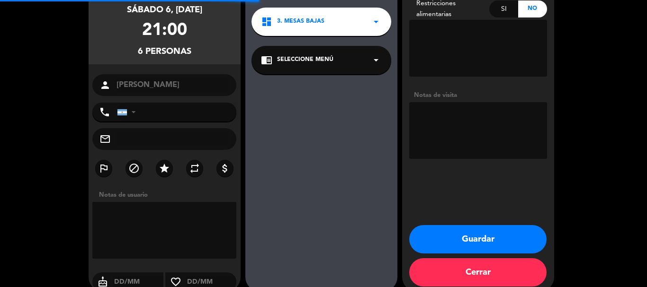
scroll to position [38, 0]
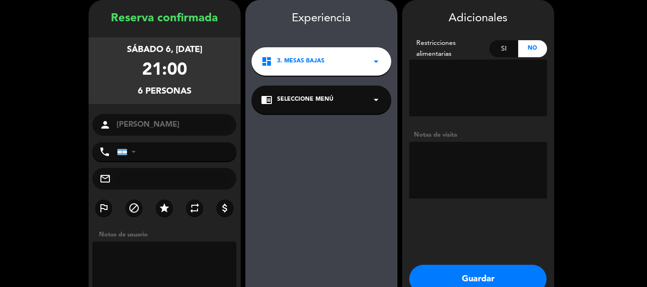
click at [426, 166] on textarea at bounding box center [478, 170] width 138 height 57
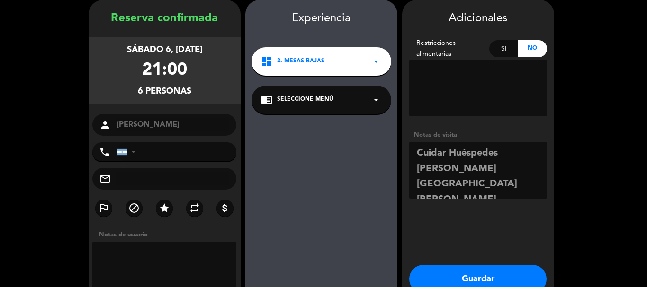
click at [450, 158] on textarea at bounding box center [478, 170] width 138 height 57
click at [505, 162] on textarea at bounding box center [478, 170] width 138 height 57
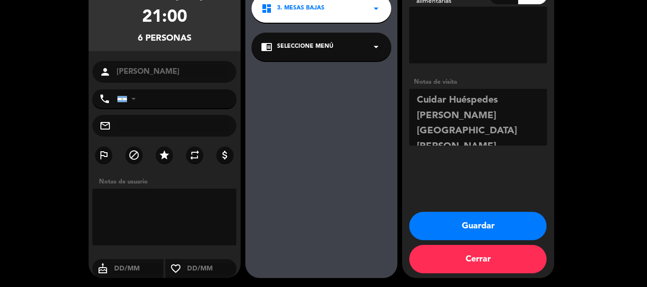
scroll to position [91, 0]
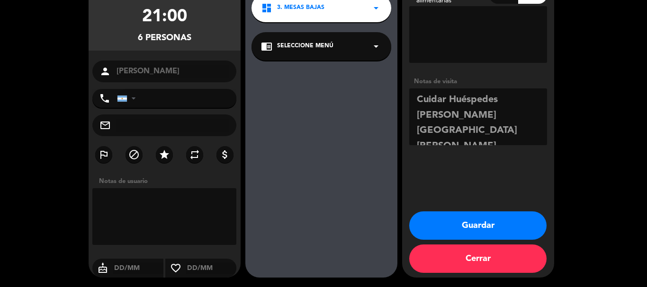
type textarea "Cuidar Huéspedes [PERSON_NAME][GEOGRAPHIC_DATA][PERSON_NAME][PERSON_NAME]."
click at [484, 218] on button "Guardar" at bounding box center [477, 226] width 137 height 28
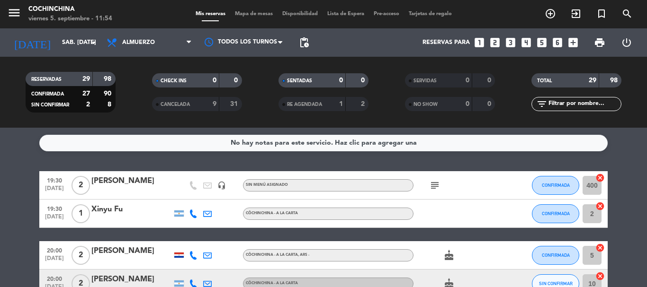
click at [123, 80] on filter-checkbox "RESERVADAS 29 98 CONFIRMADA 27 90 SIN CONFIRMAR 2 8" at bounding box center [70, 92] width 126 height 41
click at [131, 89] on filter-checkbox "RESERVADAS 29 98 CONFIRMADA 27 90 SIN CONFIRMAR 2 8" at bounding box center [70, 92] width 126 height 41
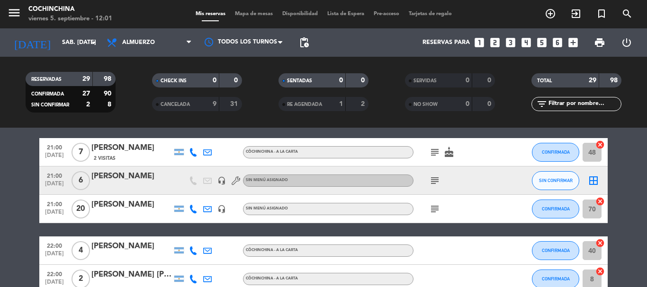
scroll to position [189, 0]
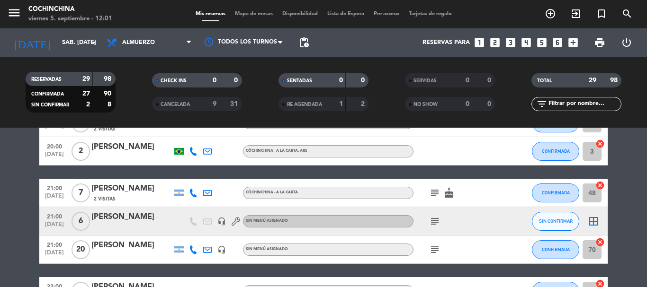
click at [431, 219] on icon "subject" at bounding box center [434, 221] width 11 height 11
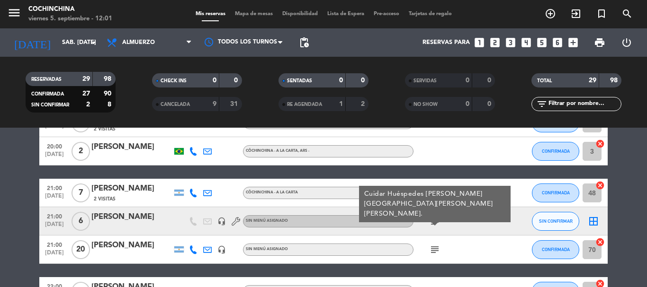
drag, startPoint x: 135, startPoint y: 73, endPoint x: 114, endPoint y: 4, distance: 72.2
click at [135, 72] on div "CHECK INS 0 0 CANCELADA 9 31" at bounding box center [197, 92] width 126 height 52
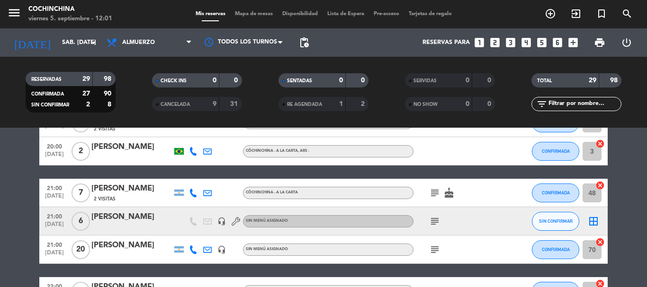
click at [135, 220] on div "[PERSON_NAME]" at bounding box center [131, 217] width 81 height 12
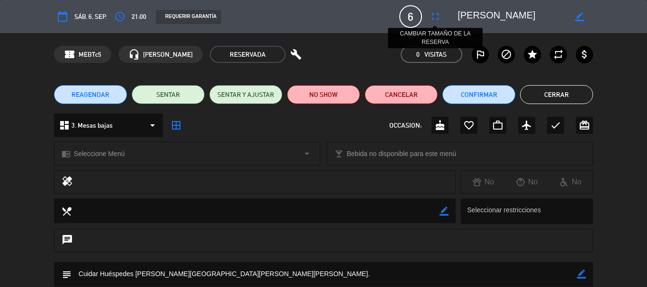
click at [434, 16] on icon "fullscreen" at bounding box center [435, 16] width 11 height 11
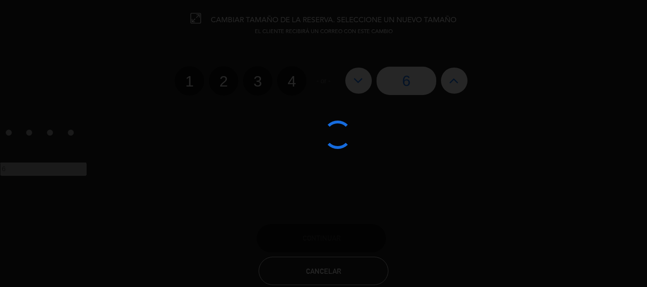
click at [457, 81] on div at bounding box center [323, 143] width 647 height 287
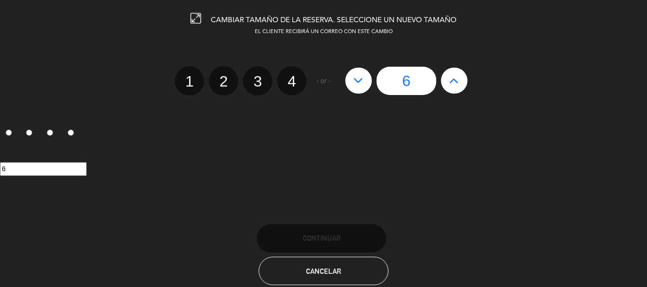
click at [453, 87] on icon at bounding box center [454, 80] width 10 height 15
type input "7"
click at [453, 87] on icon at bounding box center [454, 80] width 10 height 15
type input "8"
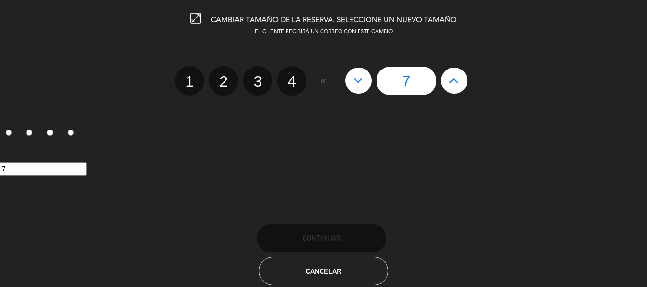
type input "8"
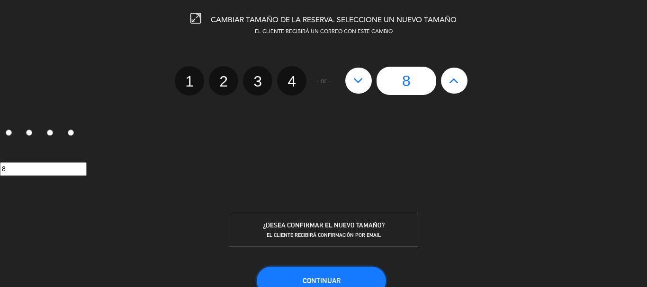
click at [332, 267] on button "Continuar" at bounding box center [321, 281] width 129 height 28
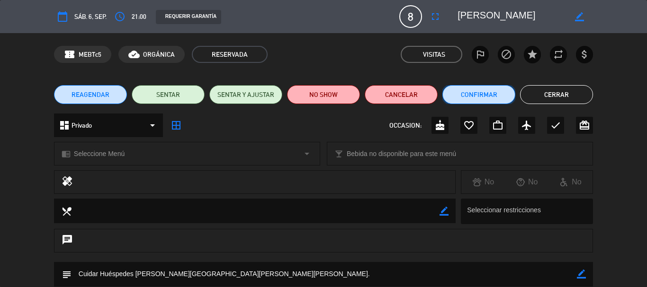
click at [475, 95] on button "Confirmar" at bounding box center [478, 94] width 73 height 19
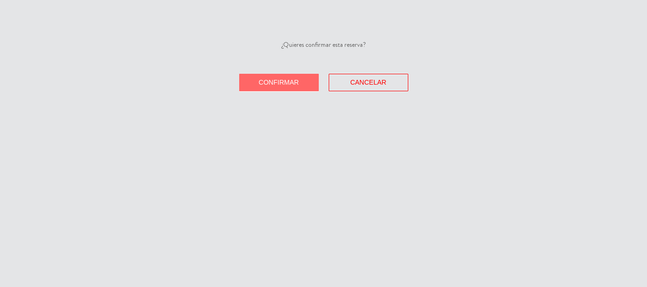
click at [278, 81] on span "Confirmar" at bounding box center [279, 83] width 40 height 8
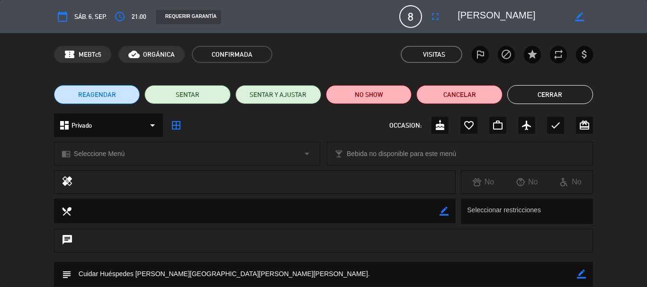
click at [540, 100] on button "Cerrar" at bounding box center [550, 94] width 86 height 19
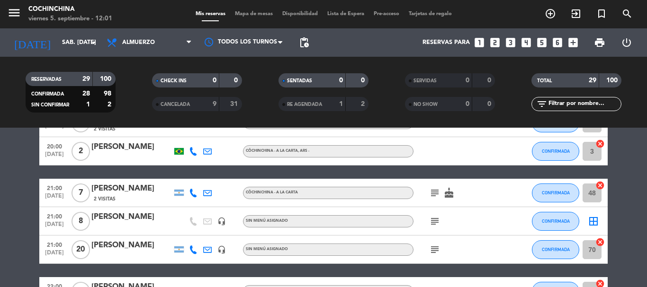
click at [267, 12] on span "Mapa de mesas" at bounding box center [253, 13] width 47 height 5
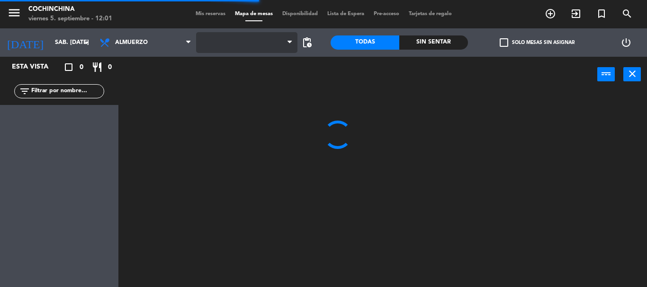
click at [264, 46] on span at bounding box center [246, 42] width 101 height 21
click at [268, 47] on span "Cochinchina" at bounding box center [246, 42] width 101 height 21
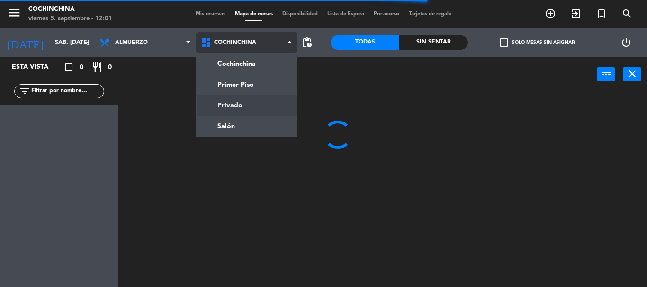
click at [247, 107] on ng-component "menu Cochinchina viernes 5. septiembre - 12:01 Mis reservas Mapa de mesas Dispo…" at bounding box center [323, 143] width 647 height 287
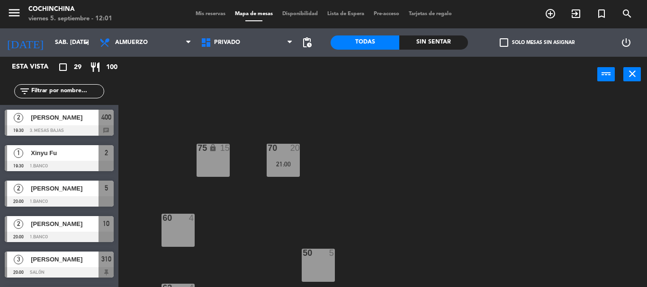
click at [540, 45] on label "check_box_outline_blank Solo mesas sin asignar" at bounding box center [537, 42] width 75 height 9
click at [537, 43] on input "check_box_outline_blank Solo mesas sin asignar" at bounding box center [537, 43] width 0 height 0
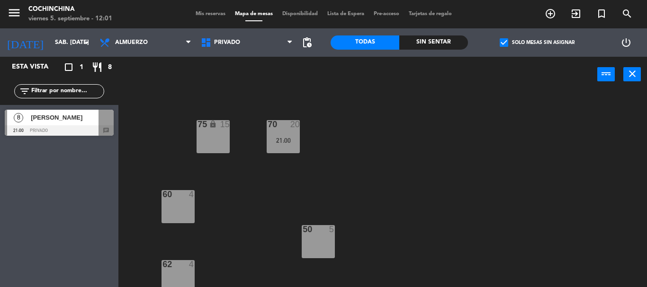
scroll to position [47, 0]
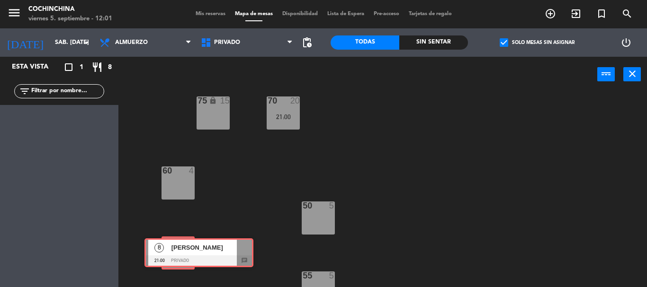
drag, startPoint x: 41, startPoint y: 126, endPoint x: 181, endPoint y: 255, distance: 190.0
click at [181, 255] on div "Esta vista crop_square 1 restaurant 8 filter_list 8 [PERSON_NAME] 21:00 Privado…" at bounding box center [323, 172] width 647 height 231
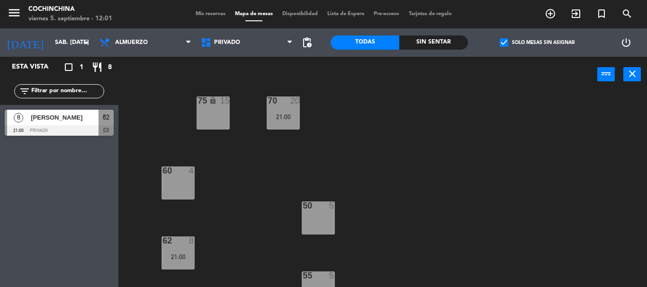
click at [249, 235] on div "75 lock 15 70 20 21:00 60 4 50 5 62 8 21:00 55 5 64 lock 4 66 lock 2" at bounding box center [386, 189] width 522 height 195
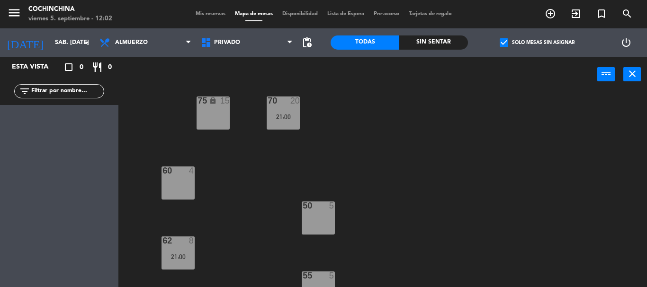
click at [549, 118] on div "75 lock 15 70 20 21:00 60 4 50 5 62 8 21:00 55 5 64 lock 4 66 lock 2" at bounding box center [386, 189] width 522 height 195
click at [463, 232] on div "75 lock 15 70 20 21:00 60 4 50 5 62 8 21:00 55 5 64 lock 4 66 lock 2" at bounding box center [386, 189] width 522 height 195
click at [160, 108] on div "75 lock 15 70 20 21:00 60 4 50 5 62 8 21:00 55 5 64 lock 4 66 lock 2" at bounding box center [386, 189] width 522 height 195
click at [74, 43] on input "sáb. [DATE]" at bounding box center [90, 43] width 80 height 16
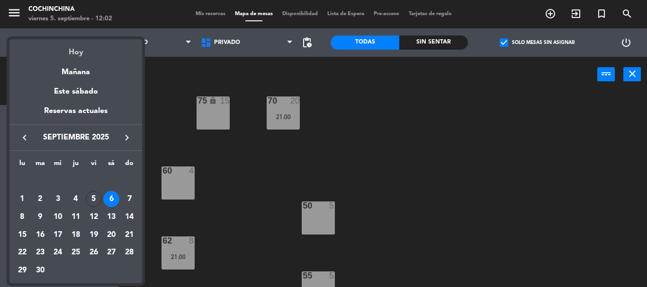
click at [75, 57] on div "Hoy" at bounding box center [75, 48] width 133 height 19
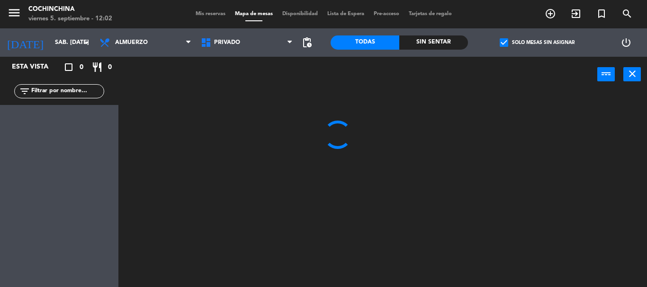
type input "vie. [DATE]"
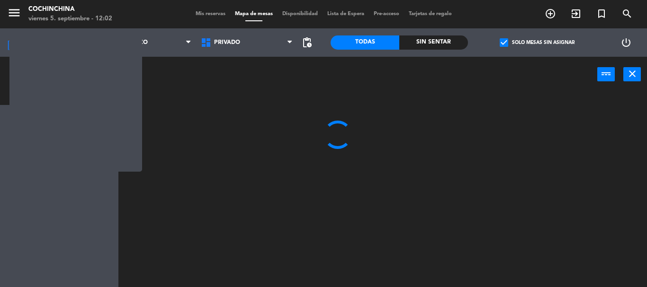
scroll to position [0, 0]
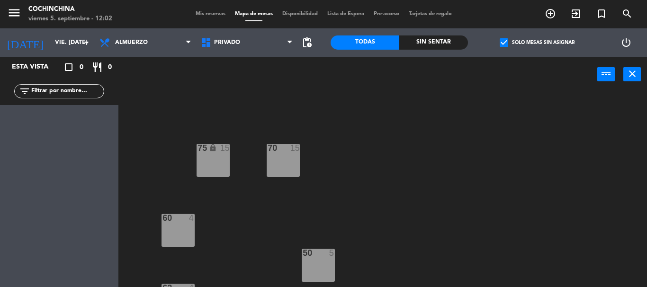
click at [162, 99] on div "75 lock 15 70 15 60 4 50 5 62 4 55 5 64 lock 4 66 lock 2" at bounding box center [386, 189] width 522 height 195
click at [501, 40] on span "check_box" at bounding box center [504, 42] width 9 height 9
click at [537, 43] on input "check_box Solo mesas sin asignar" at bounding box center [537, 43] width 0 height 0
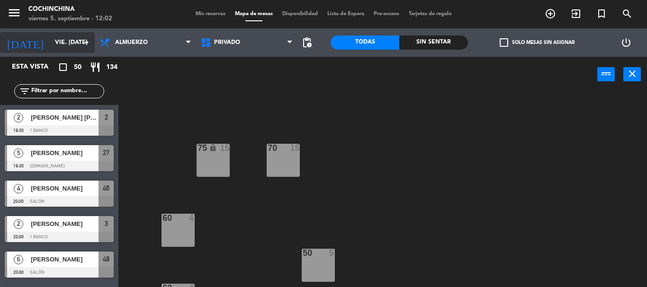
click at [63, 48] on input "vie. [DATE]" at bounding box center [90, 43] width 80 height 16
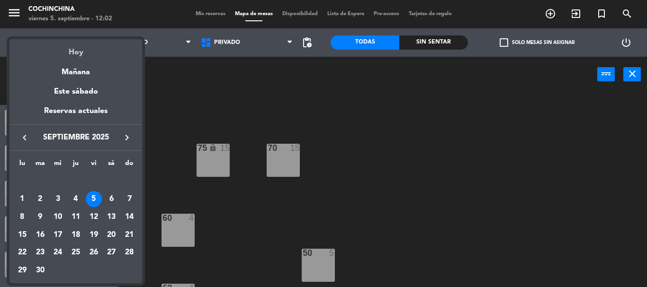
click at [80, 55] on div "Hoy" at bounding box center [75, 48] width 133 height 19
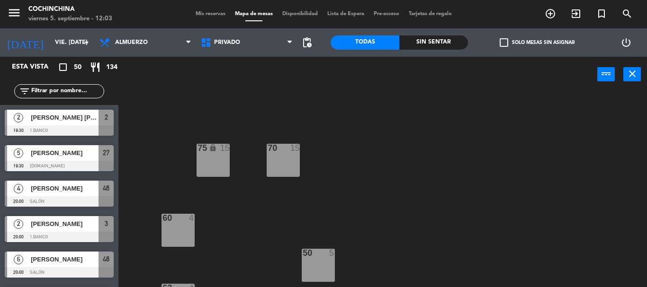
click at [183, 110] on div "75 lock 15 70 15 60 4 50 5 62 4 55 5 64 lock 4 66 lock 2" at bounding box center [386, 189] width 522 height 195
click at [142, 124] on div "75 lock 15 70 15 60 4 50 5 62 4 55 5 64 lock 4 66 lock 2" at bounding box center [386, 189] width 522 height 195
click at [81, 44] on icon "arrow_drop_down" at bounding box center [86, 42] width 11 height 11
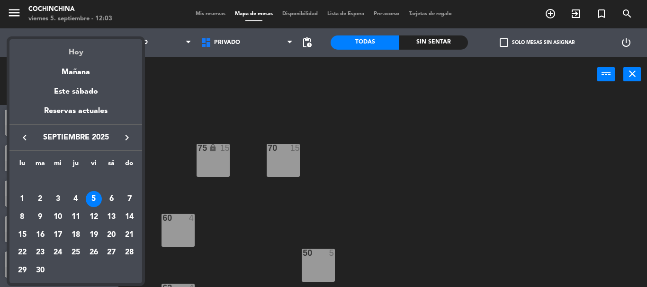
click at [76, 53] on div "Hoy" at bounding box center [75, 48] width 133 height 19
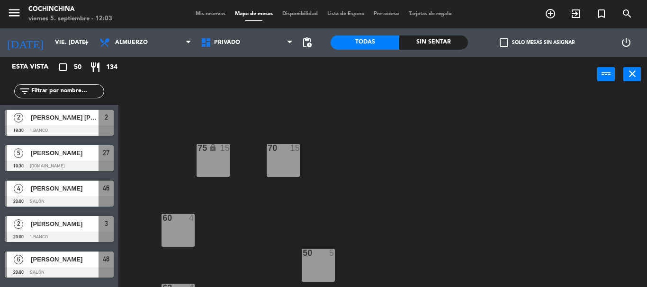
click at [156, 92] on div "75 lock 15 70 15 60 4 50 5 62 4 55 5 64 lock 4 66 lock 2" at bounding box center [386, 189] width 522 height 195
click at [206, 15] on span "Mis reservas" at bounding box center [210, 13] width 39 height 5
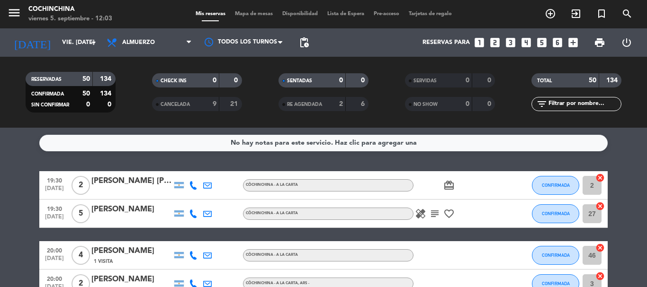
click at [127, 85] on filter-checkbox "RESERVADAS 50 134 CONFIRMADA 50 134 SIN CONFIRMAR 0 0" at bounding box center [70, 92] width 126 height 41
click at [125, 88] on filter-checkbox "RESERVADAS 50 134 CONFIRMADA 50 134 SIN CONFIRMAR 0 0" at bounding box center [70, 92] width 126 height 41
click at [136, 80] on filter-checkbox "CHECK INS 0 0" at bounding box center [197, 80] width 126 height 14
click at [129, 100] on filter-checkbox "RESERVADAS 50 134 CONFIRMADA 50 134 SIN CONFIRMAR 0 0" at bounding box center [70, 92] width 126 height 41
click at [131, 86] on filter-checkbox "RESERVADAS 50 134 CONFIRMADA 50 134 SIN CONFIRMAR 0 0" at bounding box center [70, 92] width 126 height 41
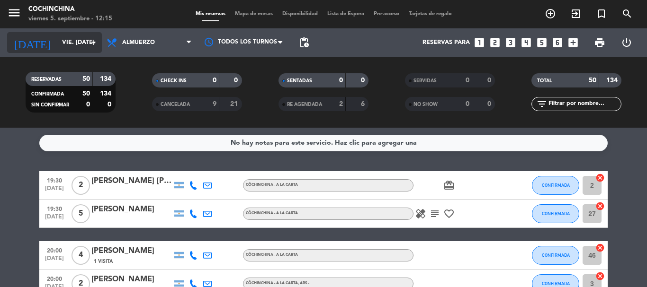
click at [91, 46] on icon "arrow_drop_down" at bounding box center [93, 42] width 11 height 11
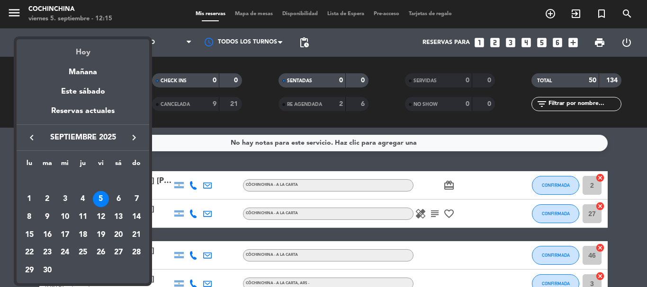
click at [83, 54] on div "Hoy" at bounding box center [83, 48] width 133 height 19
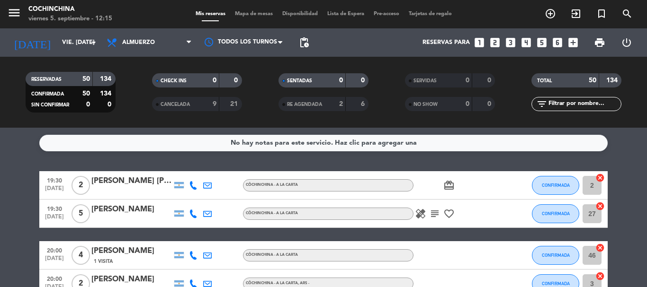
click at [125, 90] on filter-checkbox "RESERVADAS 50 134 CONFIRMADA 50 134 SIN CONFIRMAR 0 0" at bounding box center [70, 92] width 126 height 41
click at [133, 85] on filter-checkbox "RESERVADAS 50 134 CONFIRMADA 50 134 SIN CONFIRMAR 0 0" at bounding box center [70, 92] width 126 height 41
click at [79, 43] on input "vie. [DATE]" at bounding box center [97, 43] width 80 height 16
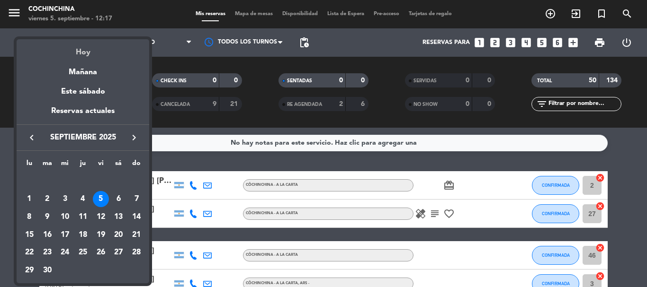
click at [82, 53] on div "Hoy" at bounding box center [83, 48] width 133 height 19
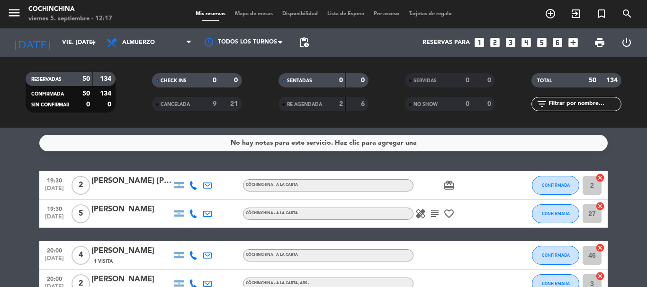
click at [124, 78] on filter-checkbox "RESERVADAS 50 134 CONFIRMADA 50 134 SIN CONFIRMAR 0 0" at bounding box center [70, 92] width 126 height 41
click at [138, 95] on div "CHECK INS 0 0" at bounding box center [197, 85] width 126 height 24
drag, startPoint x: 128, startPoint y: 94, endPoint x: 127, endPoint y: 99, distance: 5.9
click at [127, 99] on filter-checkbox "RESERVADAS 50 134 CONFIRMADA 50 134 SIN CONFIRMAR 0 0" at bounding box center [70, 92] width 126 height 41
click at [141, 99] on filter-checkbox "CANCELADA 9 21" at bounding box center [197, 104] width 126 height 14
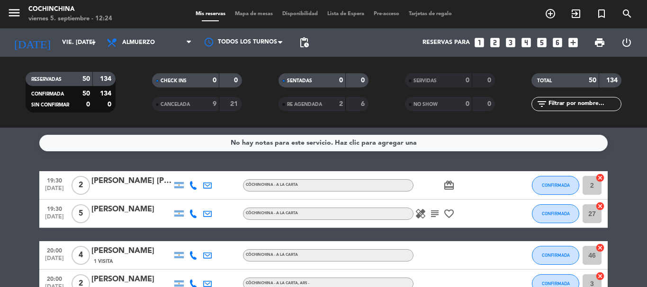
click at [140, 85] on filter-checkbox "CHECK INS 0 0" at bounding box center [197, 80] width 126 height 14
click at [99, 41] on input "vie. [DATE]" at bounding box center [97, 43] width 80 height 16
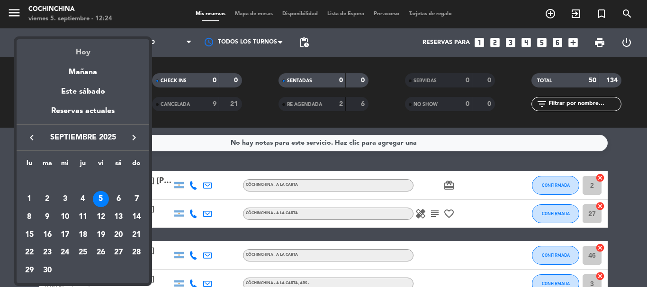
click at [81, 51] on div "Hoy" at bounding box center [83, 48] width 133 height 19
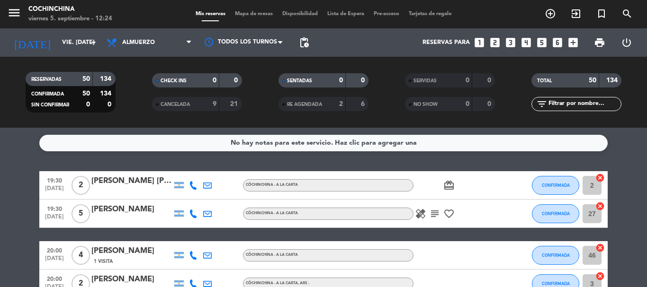
click at [132, 103] on filter-checkbox "RESERVADAS 50 134 CONFIRMADA 50 134 SIN CONFIRMAR 0 0" at bounding box center [70, 92] width 126 height 41
click at [148, 99] on filter-checkbox "CANCELADA 9 21" at bounding box center [197, 104] width 126 height 14
click at [70, 48] on input "vie. [DATE]" at bounding box center [97, 43] width 80 height 16
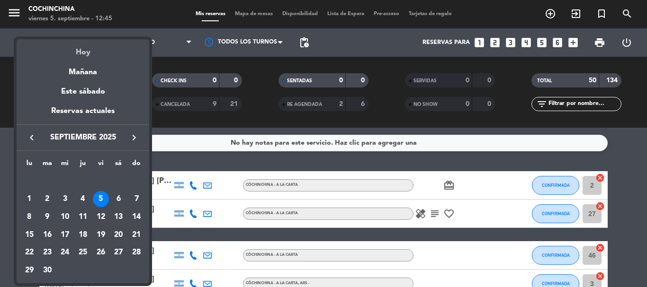
click at [80, 54] on div "Hoy" at bounding box center [83, 48] width 133 height 19
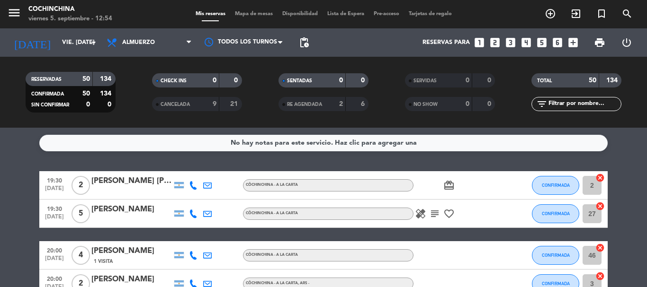
click at [119, 99] on filter-checkbox "RESERVADAS 50 134 CONFIRMADA 50 134 SIN CONFIRMAR 0 0" at bounding box center [70, 92] width 126 height 41
click at [138, 90] on div "CHECK INS 0 0" at bounding box center [197, 85] width 126 height 24
click at [126, 105] on filter-checkbox "RESERVADAS 50 134 CONFIRMADA 50 134 SIN CONFIRMAR 0 0" at bounding box center [70, 92] width 126 height 41
click at [137, 106] on filter-checkbox "CANCELADA 9 21" at bounding box center [197, 104] width 126 height 14
